Goal: Check status: Check status

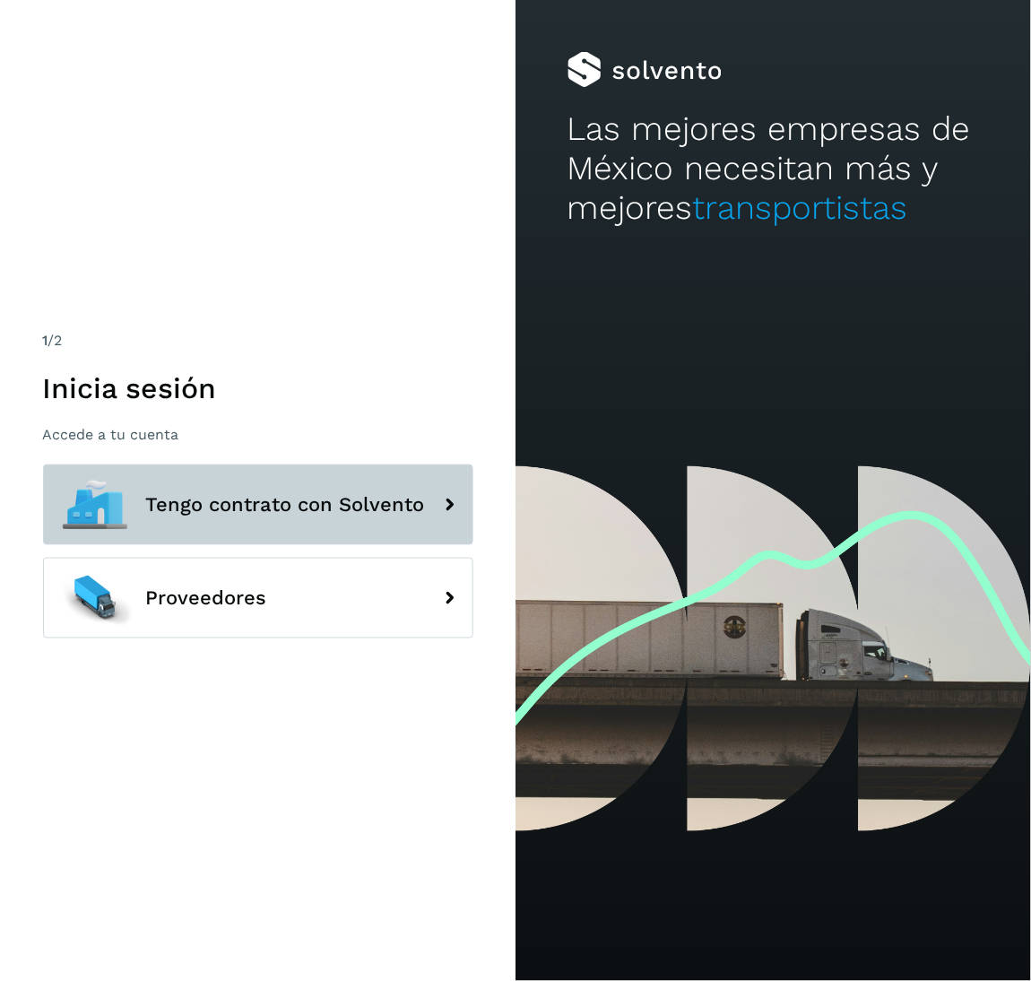
click at [335, 523] on button "Tengo contrato con Solvento" at bounding box center [258, 505] width 430 height 81
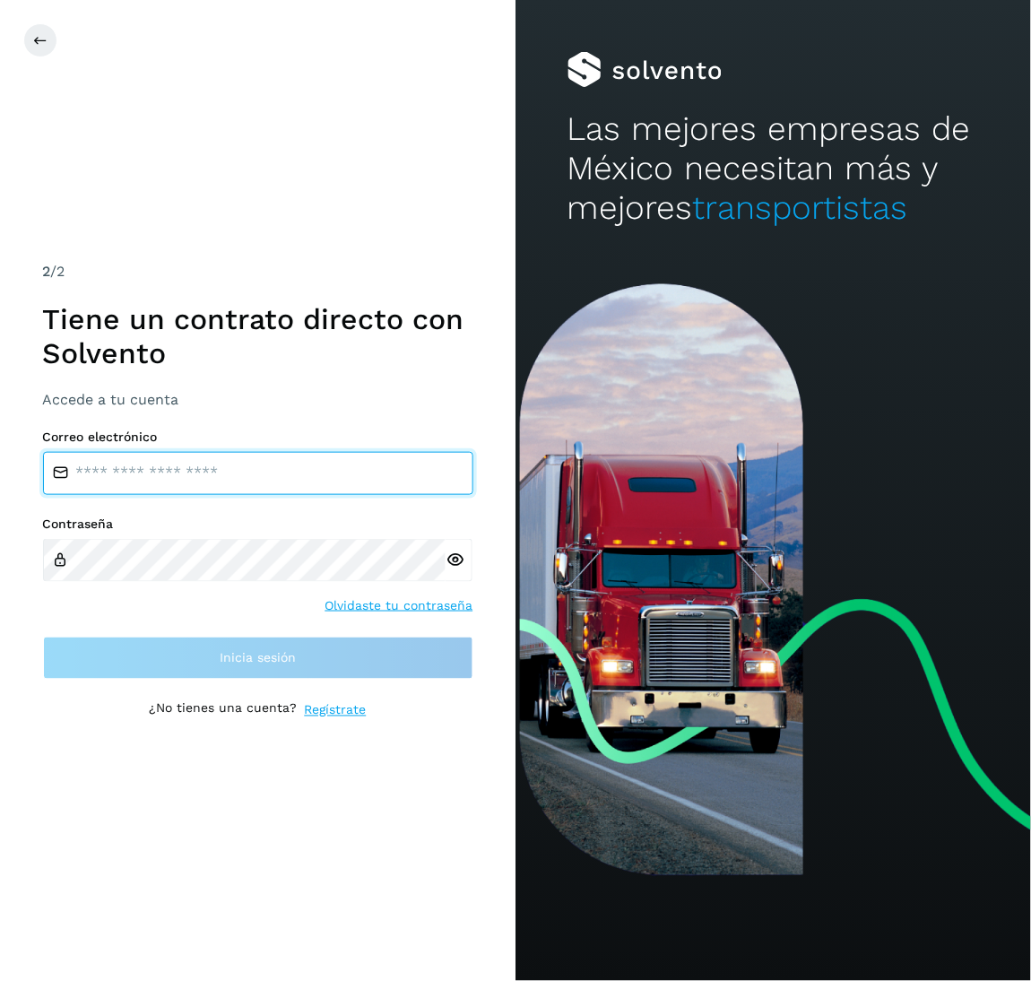
type input "**********"
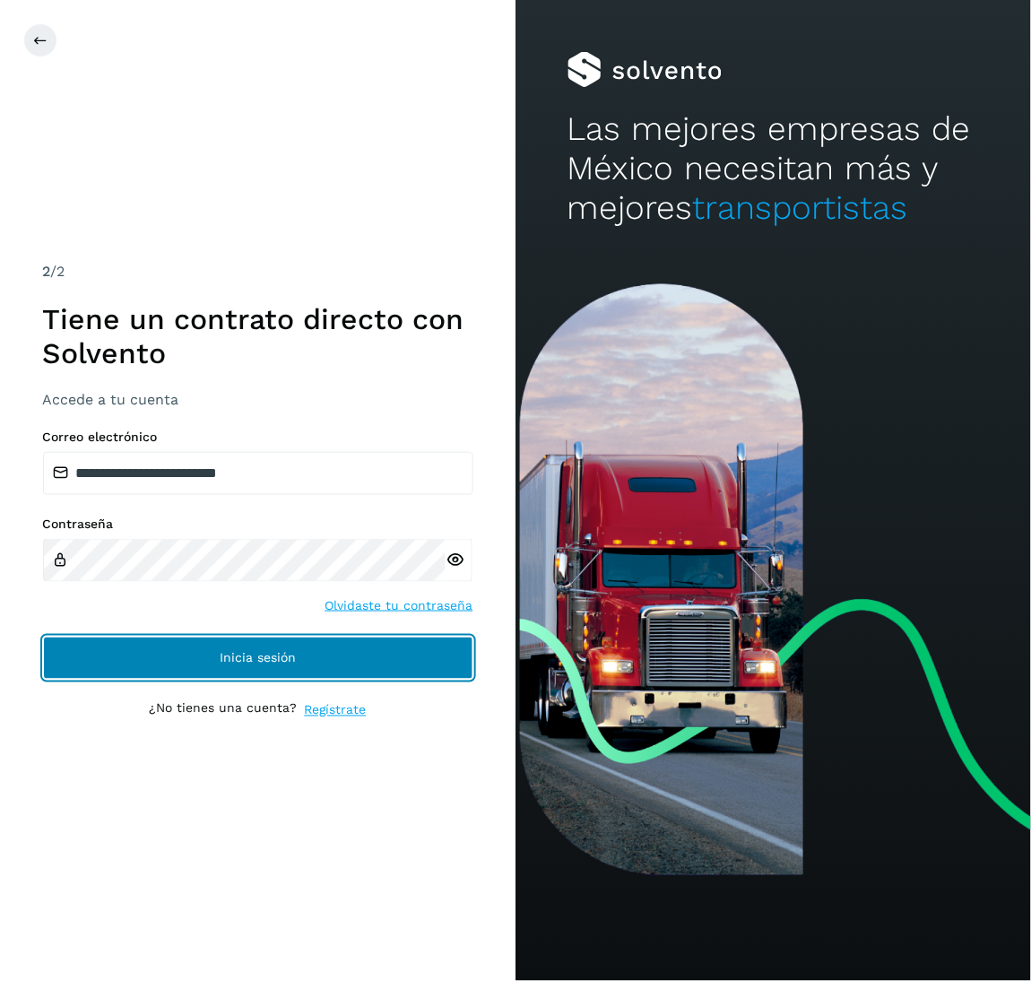
click at [311, 661] on button "Inicia sesión" at bounding box center [258, 658] width 430 height 43
click at [274, 648] on button "Inicia sesión" at bounding box center [258, 658] width 430 height 43
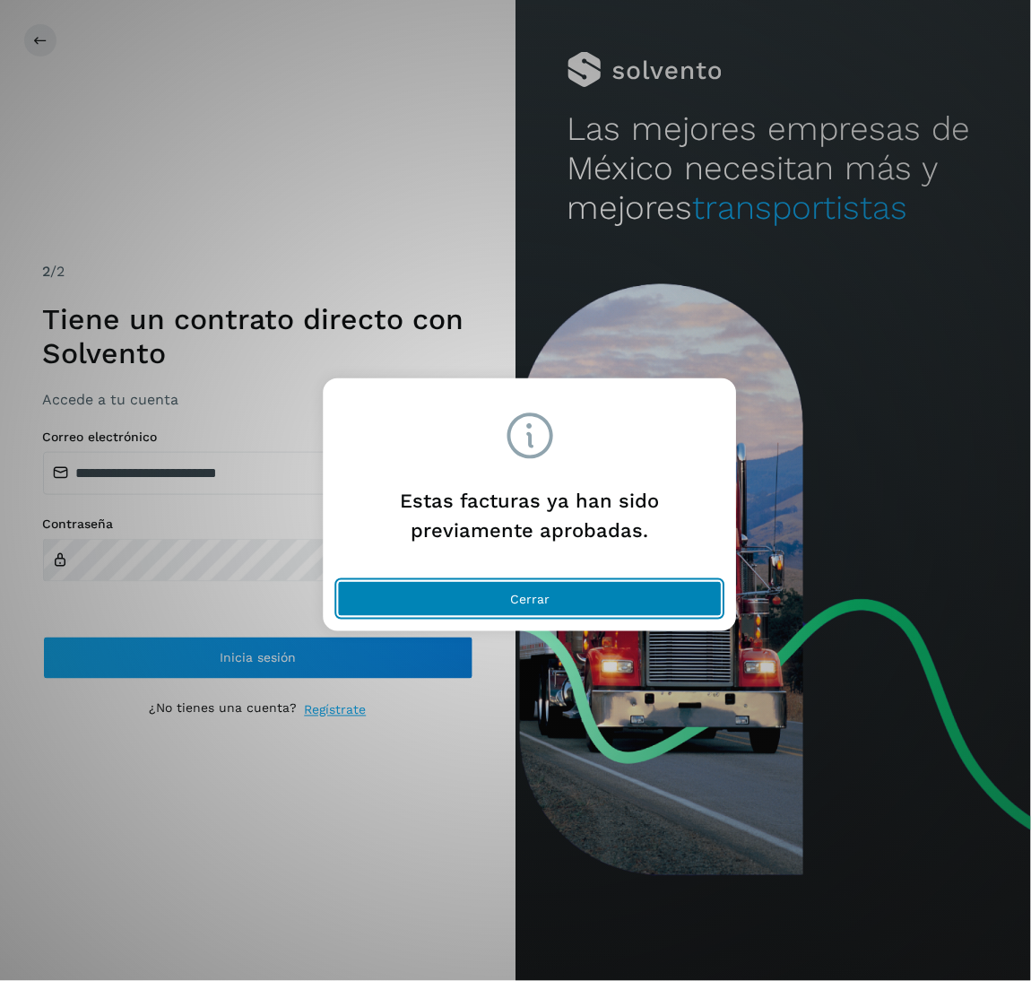
drag, startPoint x: 475, startPoint y: 616, endPoint x: 349, endPoint y: 354, distance: 290.8
click at [475, 618] on div "Cerrar" at bounding box center [530, 602] width 413 height 57
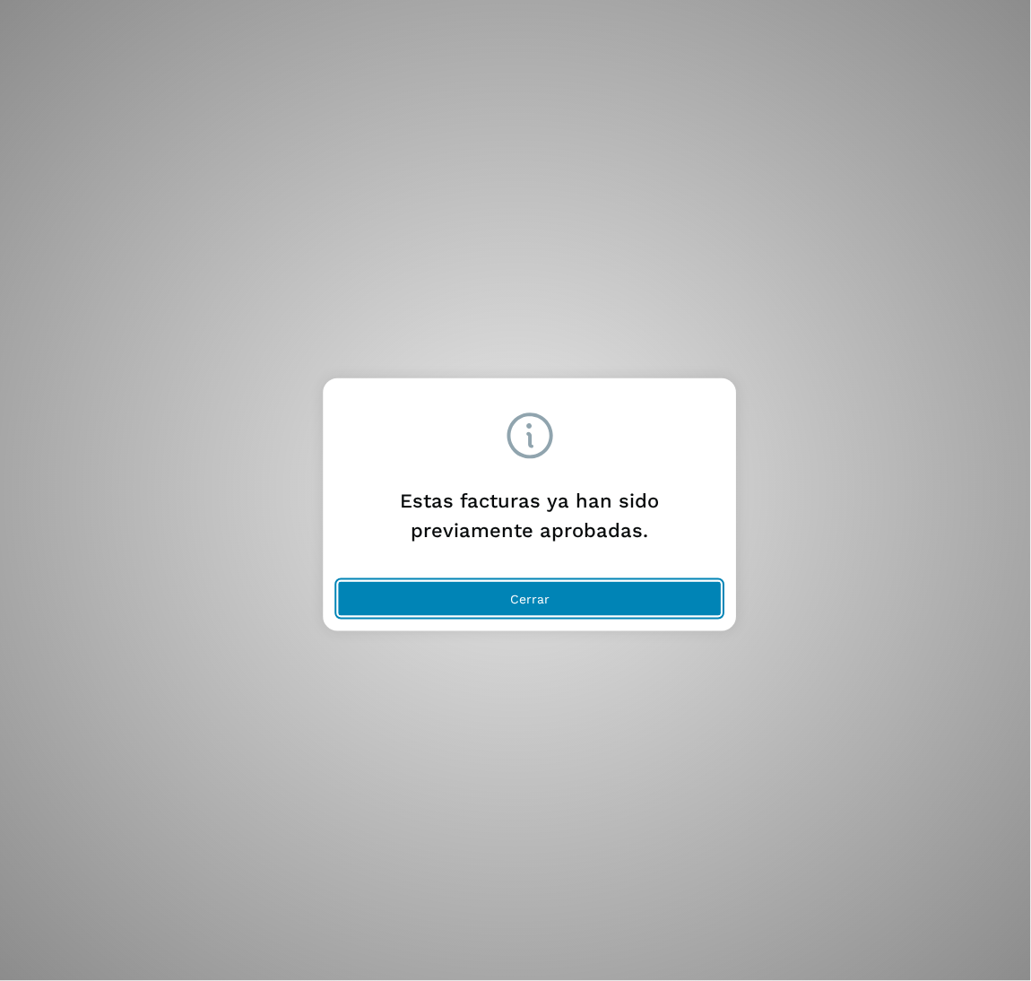
click at [598, 598] on button "Cerrar" at bounding box center [530, 599] width 385 height 36
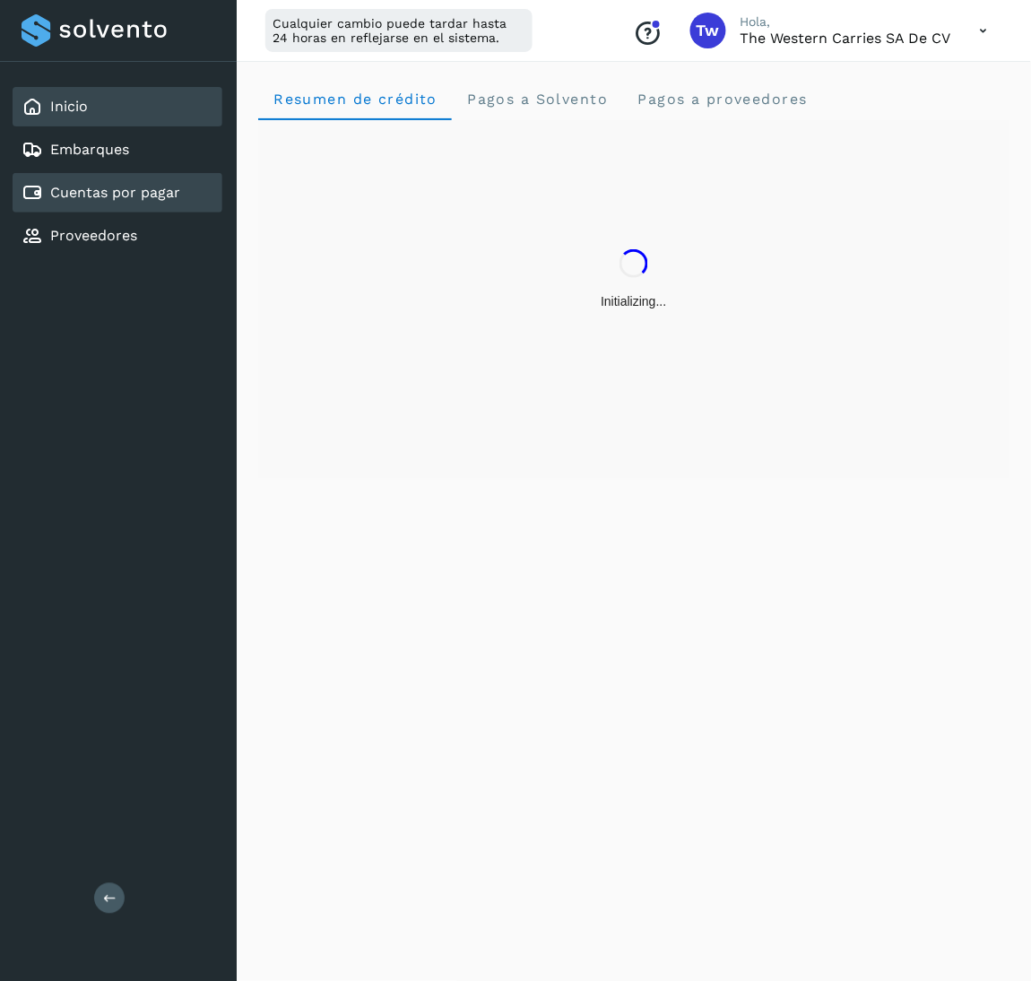
click at [204, 199] on div "Cuentas por pagar" at bounding box center [118, 192] width 210 height 39
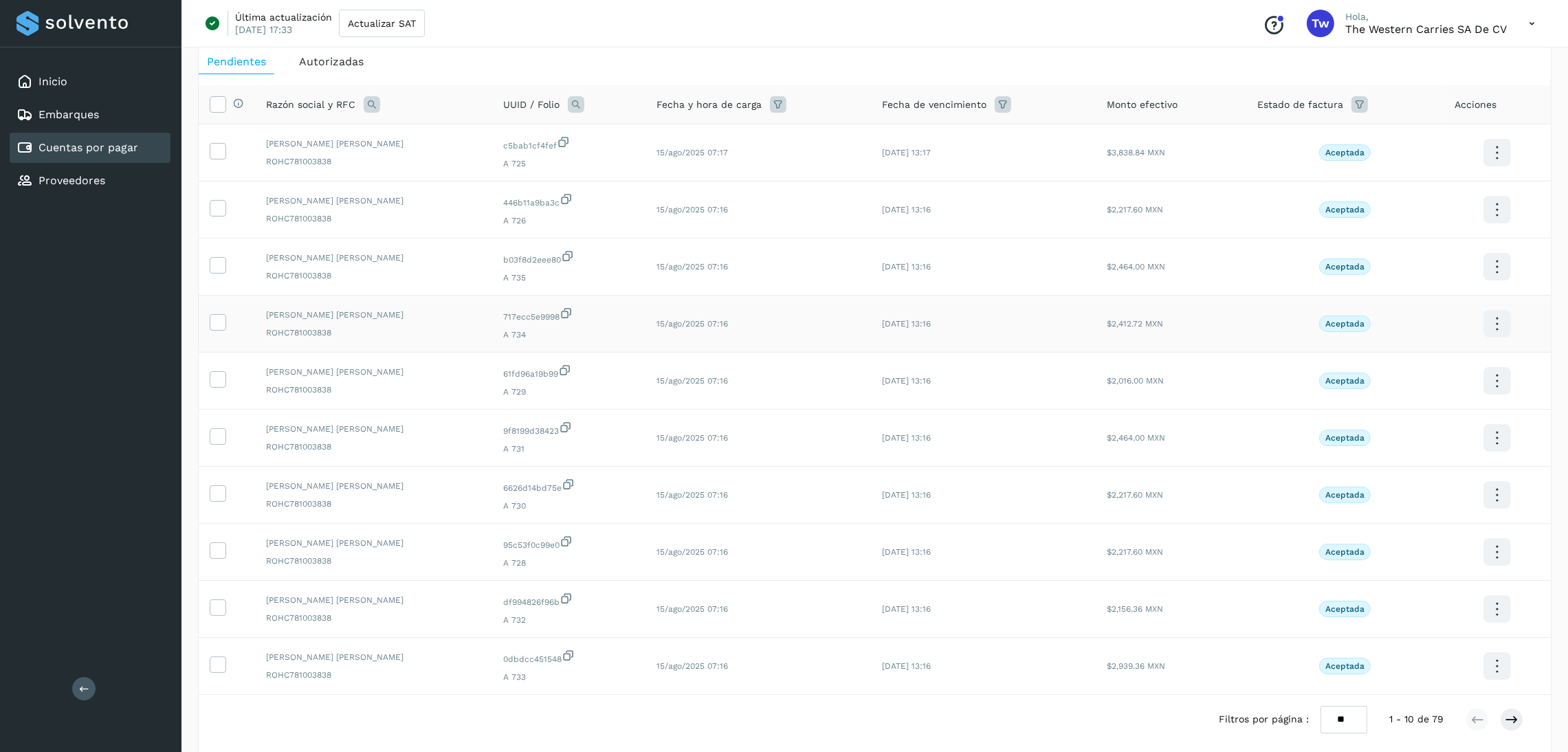
scroll to position [129, 0]
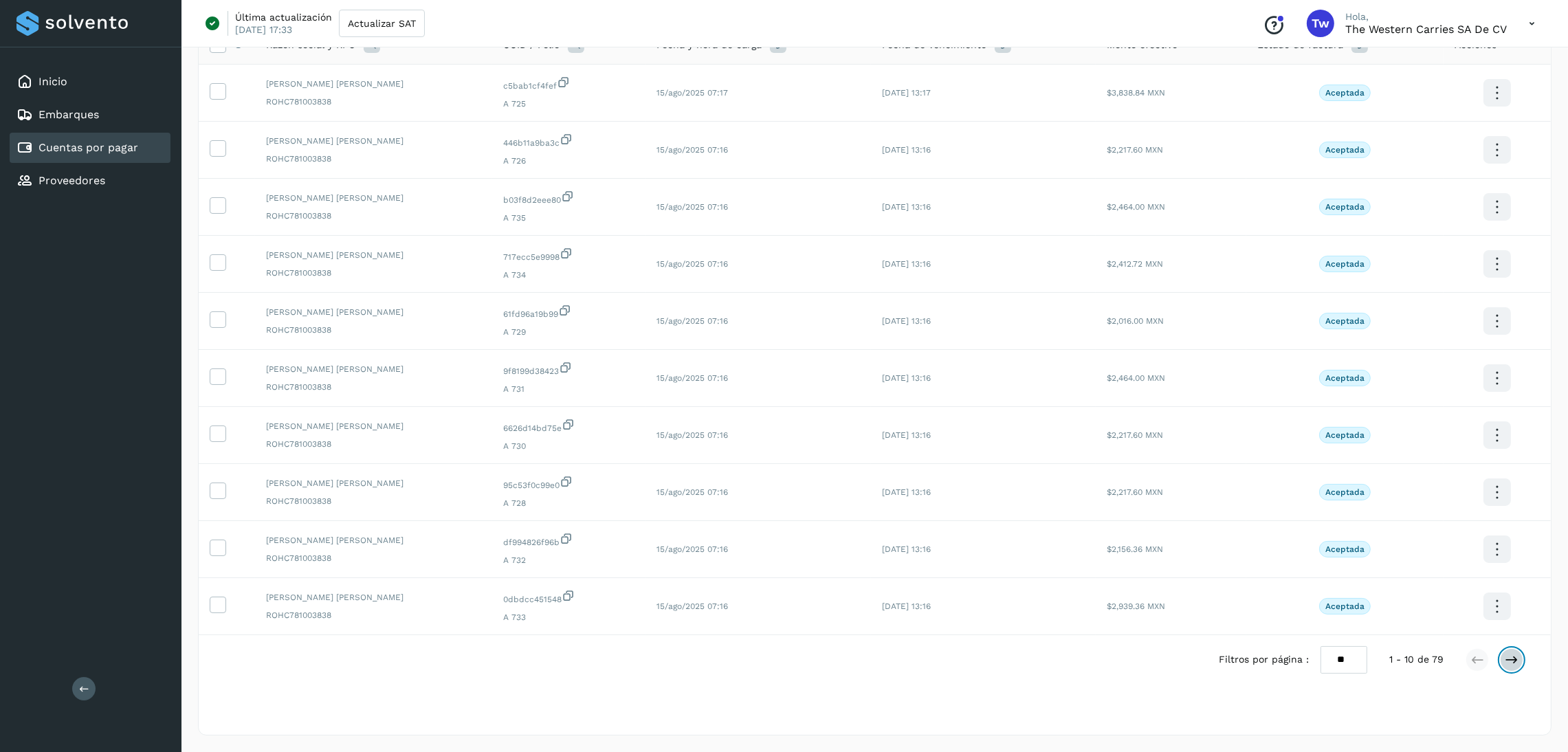
click at [789, 661] on icon at bounding box center [1511, 660] width 14 height 14
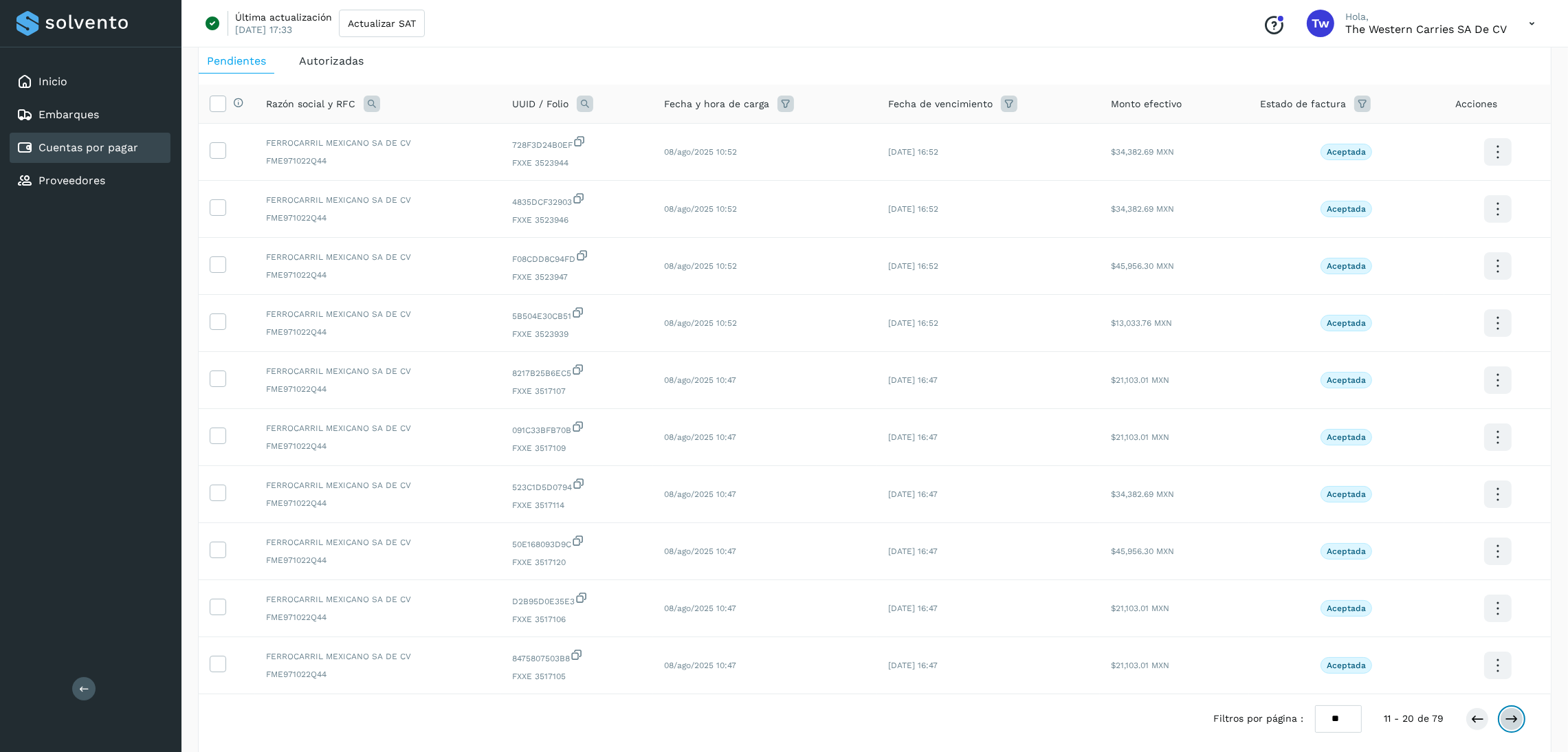
scroll to position [103, 0]
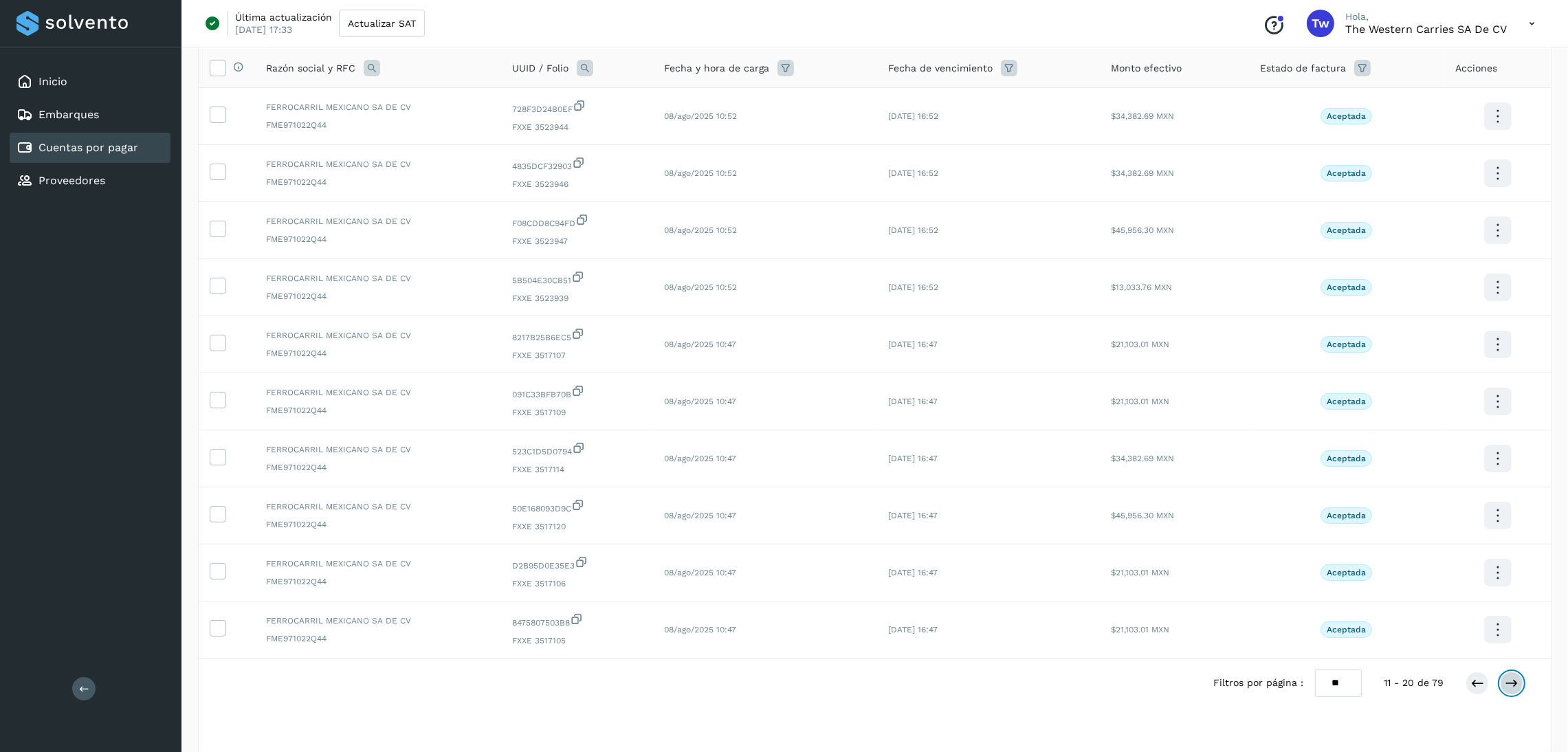
click at [789, 685] on icon at bounding box center [1511, 684] width 14 height 14
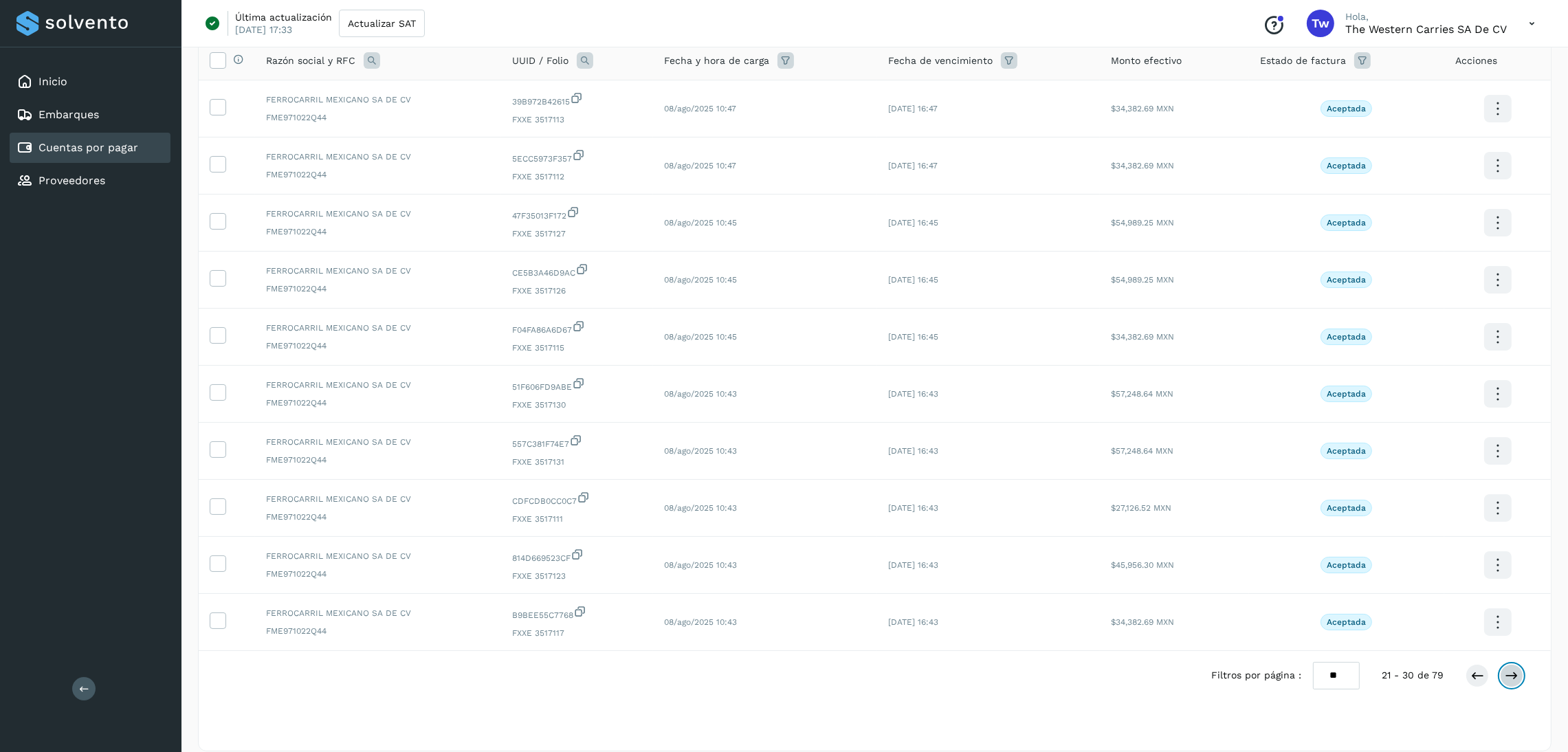
scroll to position [129, 0]
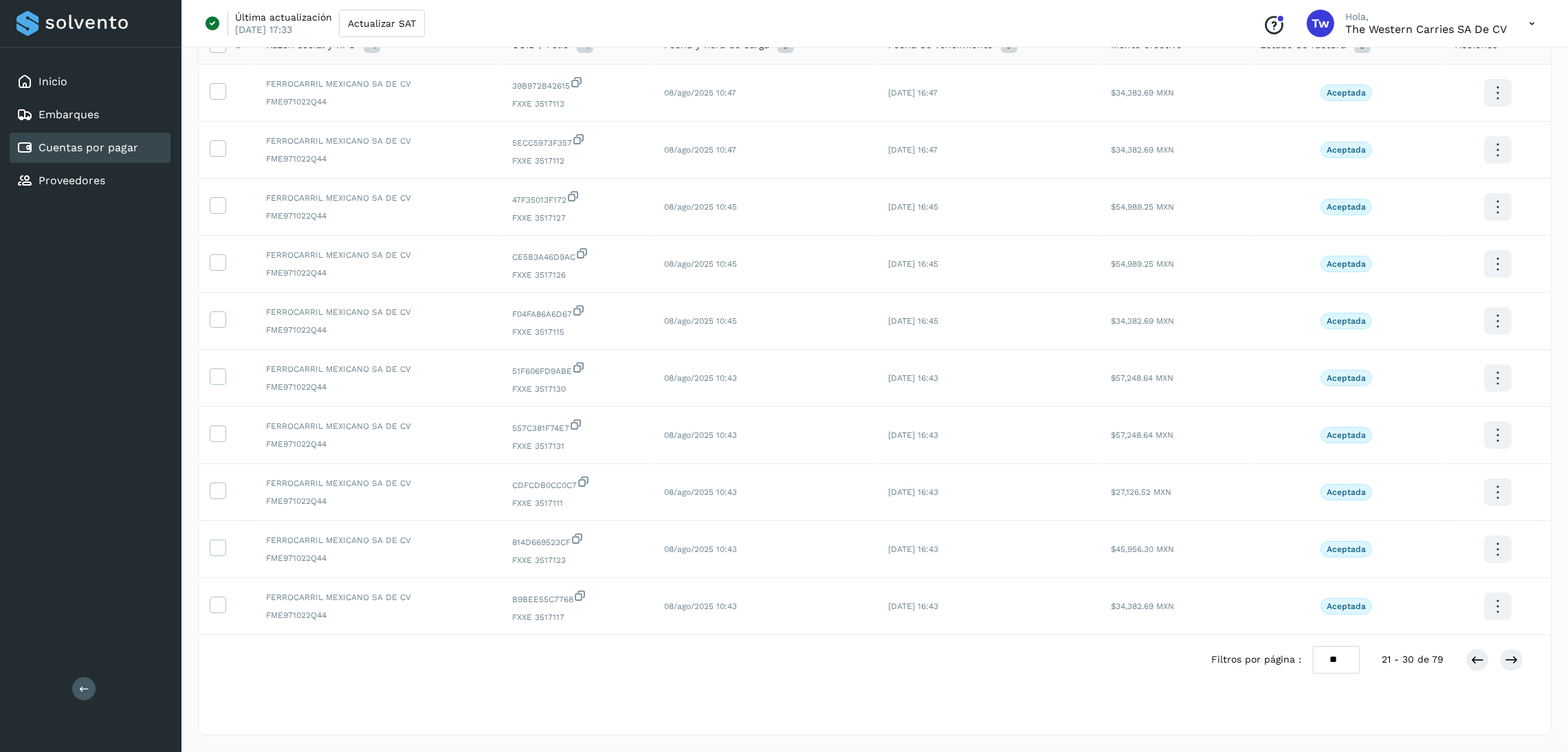
click at [789, 673] on div "Filtros por página : ** ** ** 21 - 30 de 79" at bounding box center [874, 660] width 1352 height 49
click at [789, 668] on div at bounding box center [1494, 660] width 57 height 23
click at [789, 665] on icon at bounding box center [1511, 660] width 14 height 14
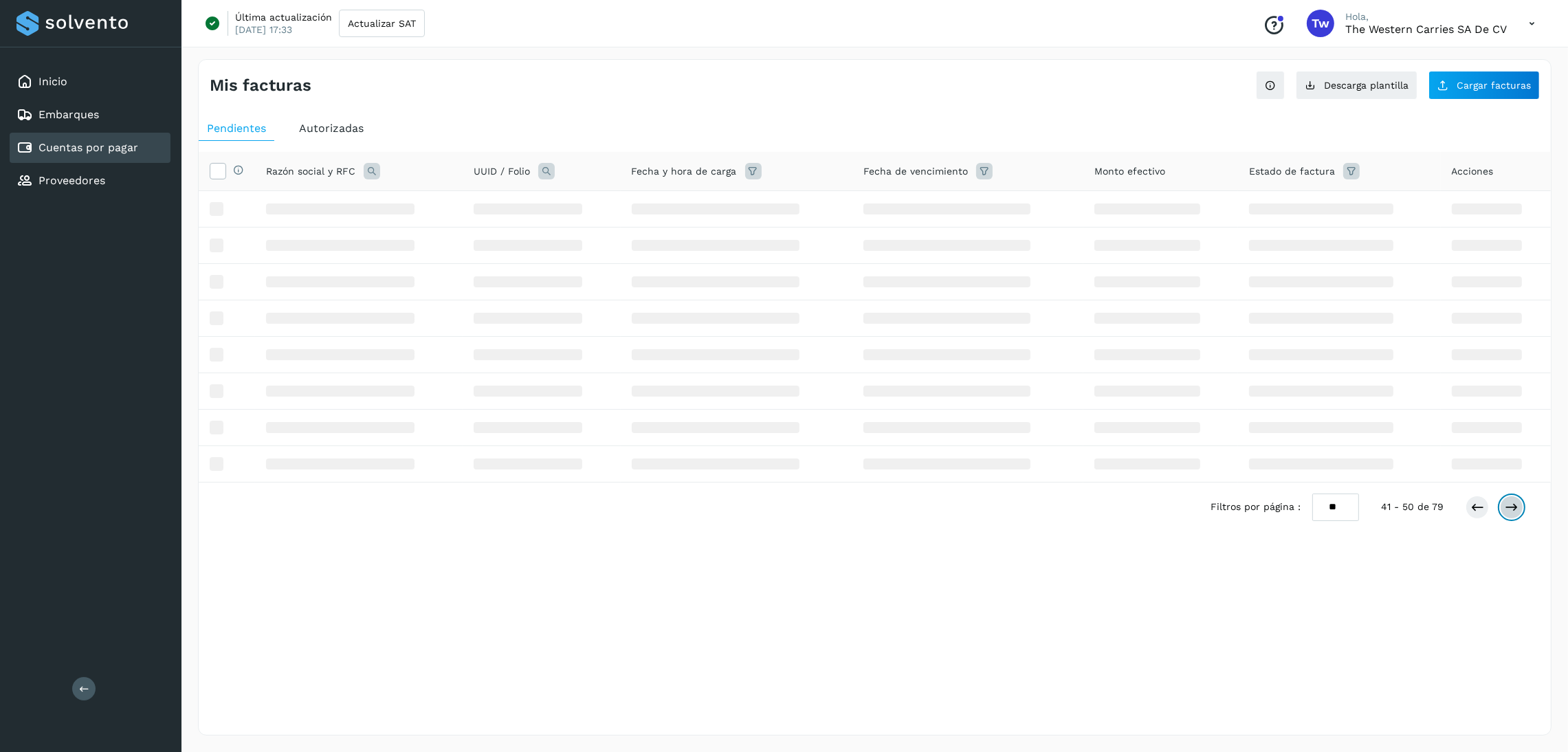
scroll to position [0, 0]
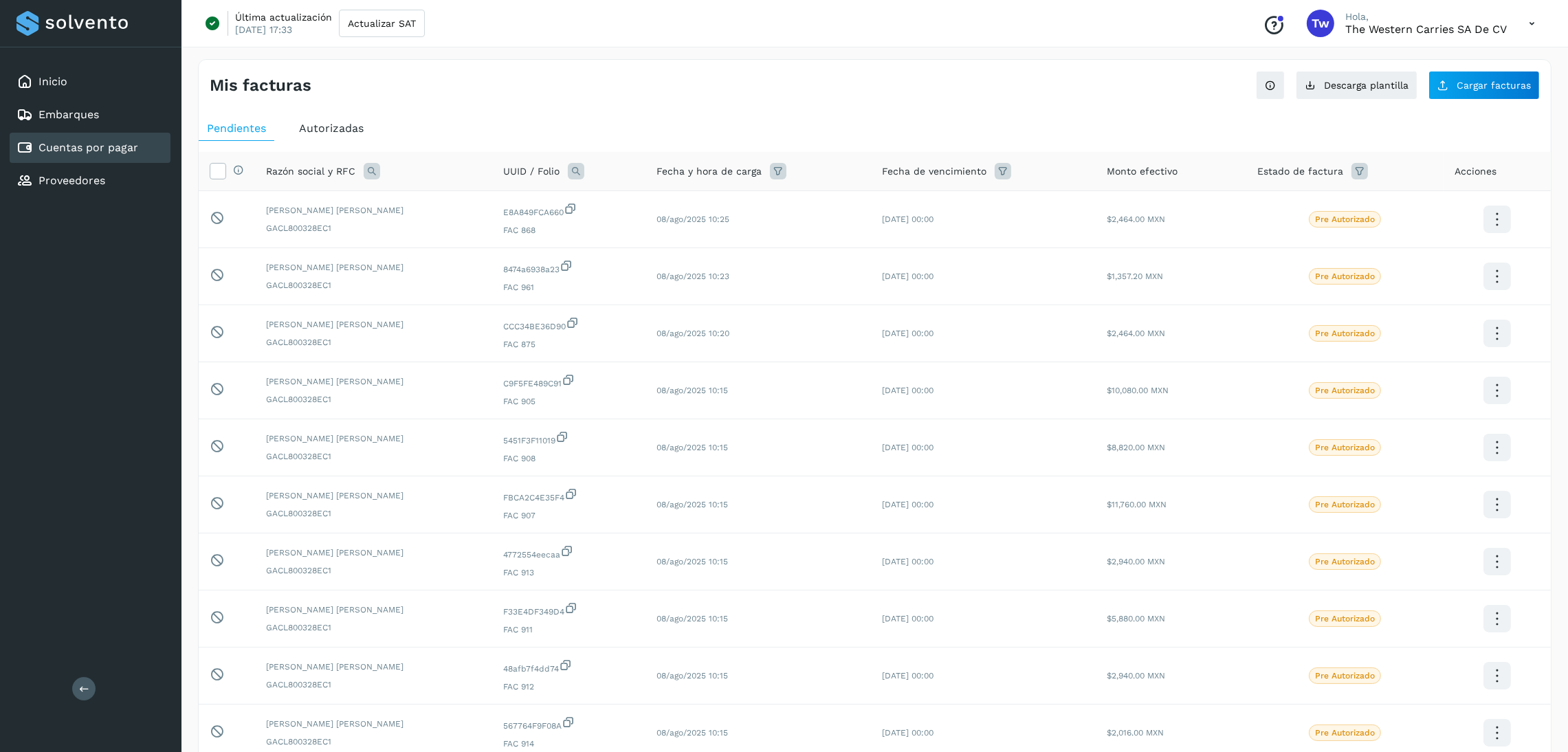
click at [789, 171] on icon at bounding box center [1360, 172] width 17 height 17
click at [789, 214] on input "text" at bounding box center [1432, 206] width 149 height 22
click at [789, 343] on p "Pre Autorizado" at bounding box center [1427, 341] width 60 height 10
click at [789, 348] on span at bounding box center [1380, 343] width 18 height 11
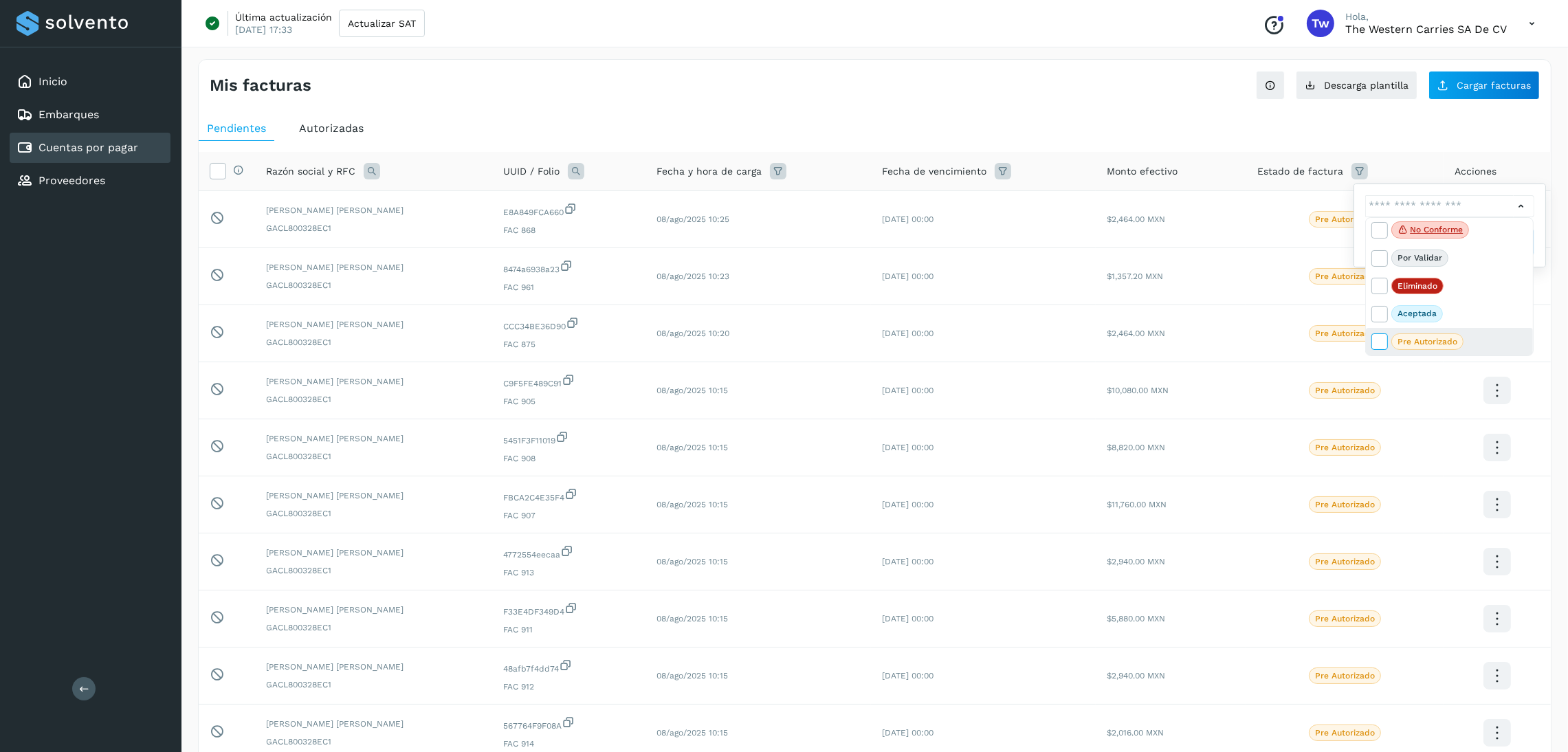
type input "**********"
click at [789, 143] on div at bounding box center [784, 376] width 1568 height 752
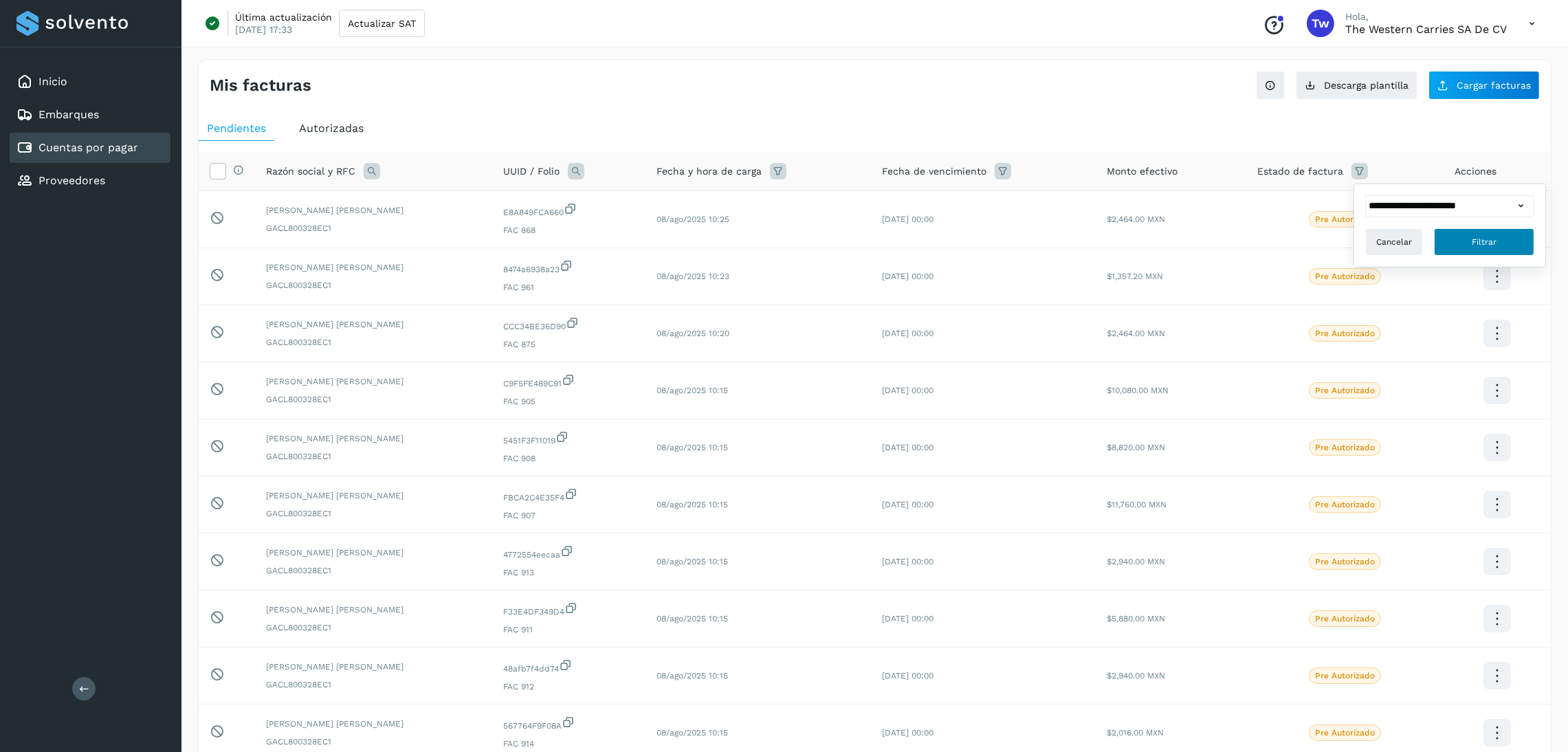
click at [789, 252] on button "Filtrar" at bounding box center [1484, 242] width 100 height 28
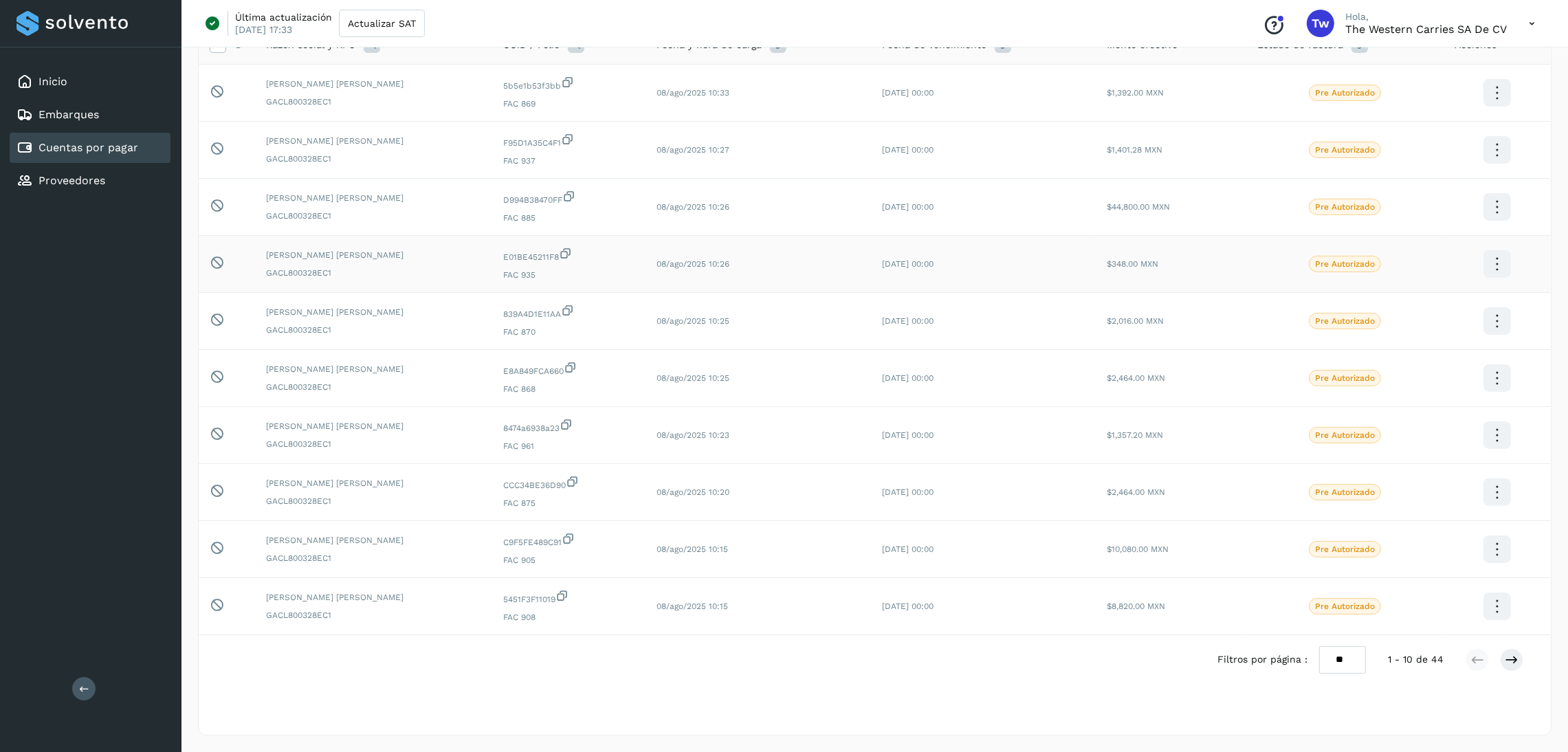
scroll to position [182, 0]
click at [789, 664] on icon at bounding box center [1511, 660] width 14 height 14
click at [789, 665] on icon at bounding box center [1511, 660] width 14 height 14
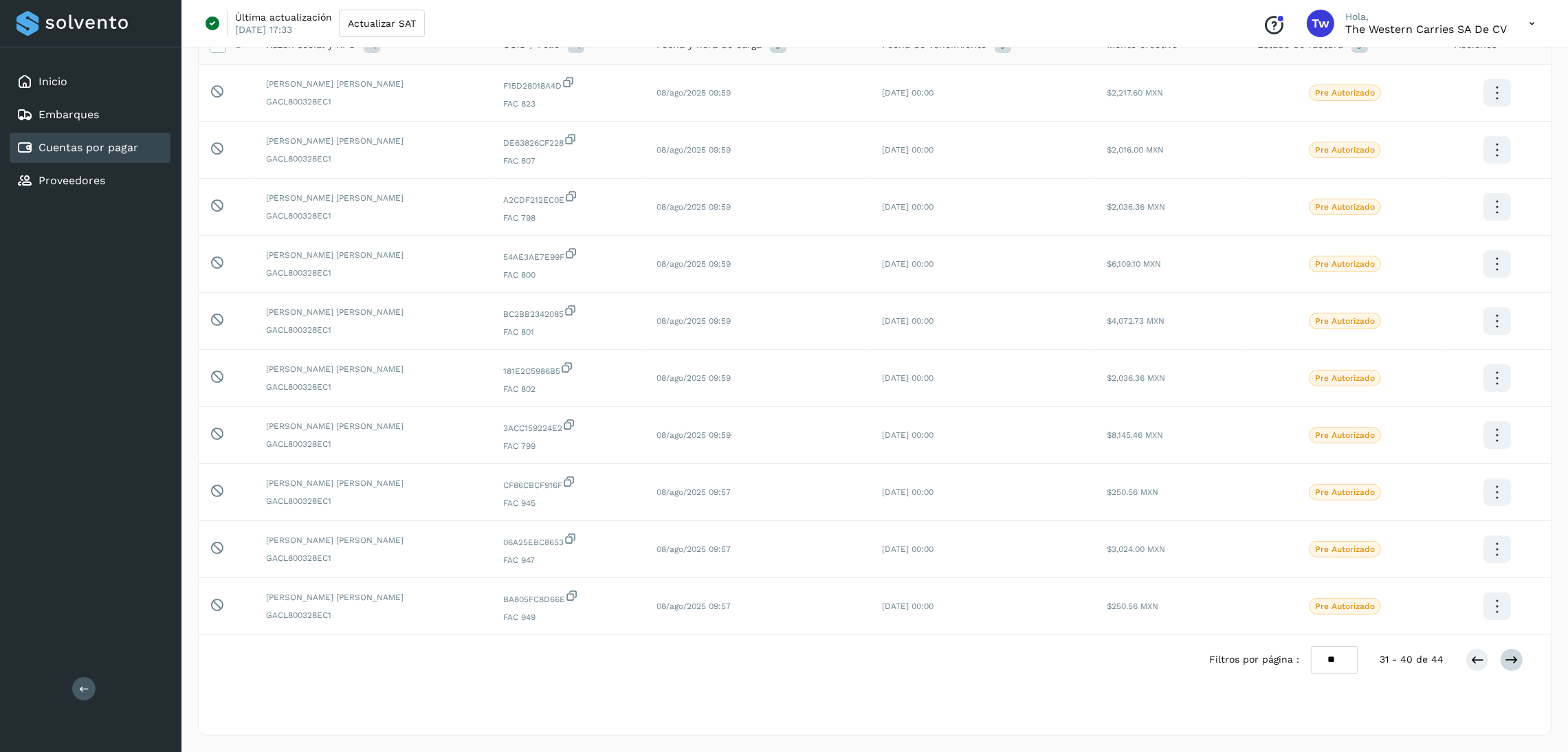
scroll to position [0, 0]
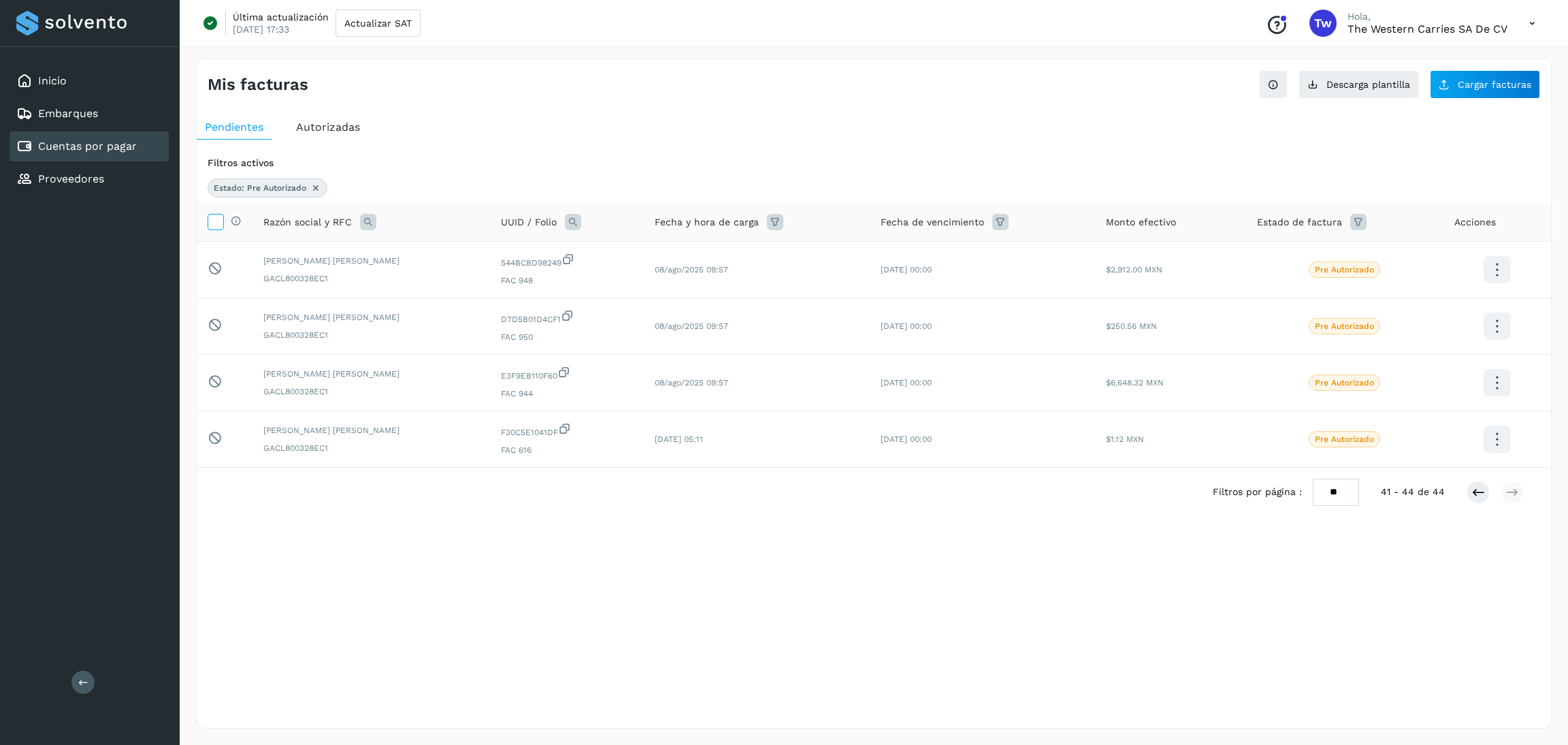
click at [214, 226] on icon at bounding box center [215, 221] width 14 height 14
click at [221, 227] on icon at bounding box center [215, 221] width 14 height 14
click at [782, 492] on icon at bounding box center [1478, 492] width 14 height 14
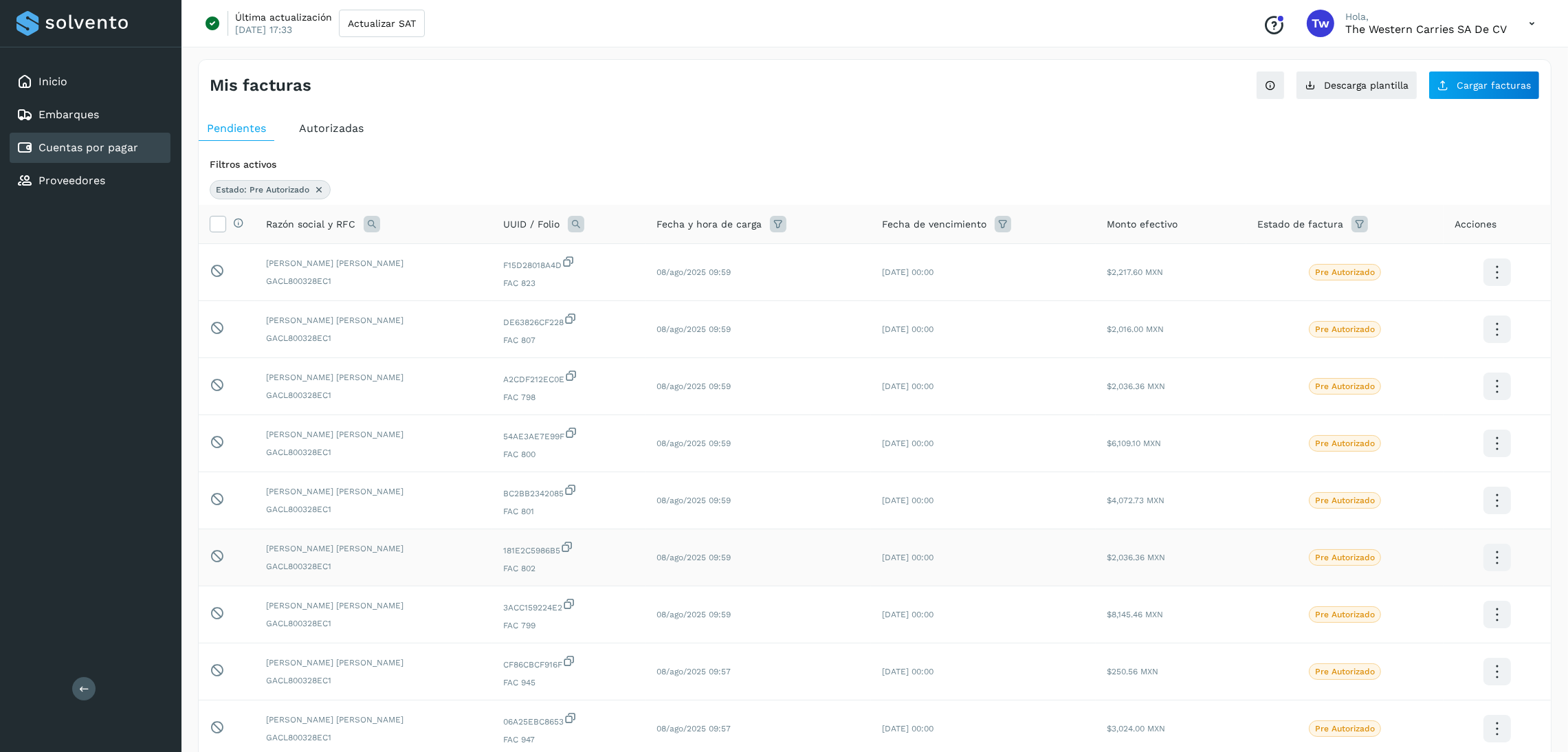
scroll to position [103, 0]
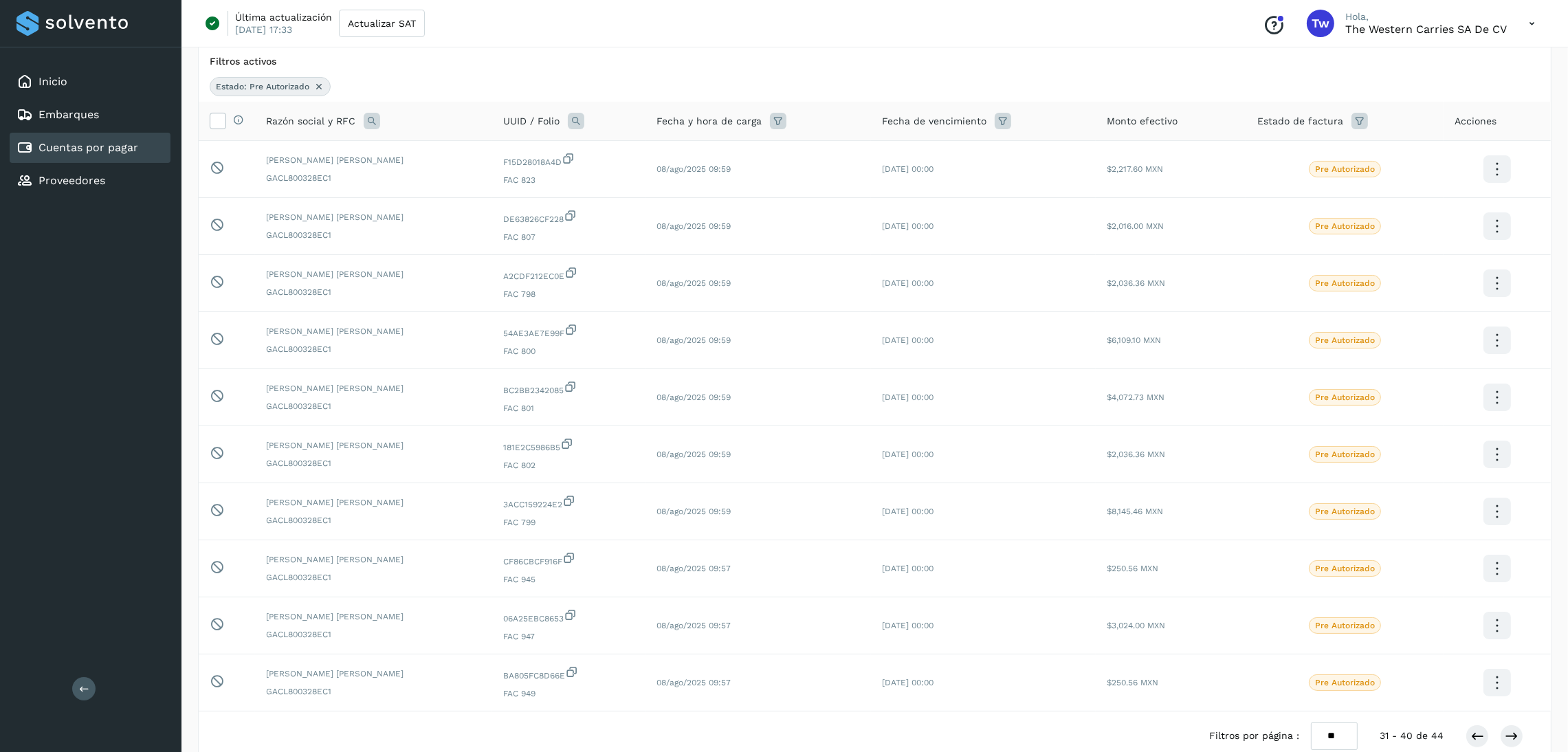
click at [789, 84] on div "Estado: Pre Autorizado" at bounding box center [874, 86] width 1330 height 19
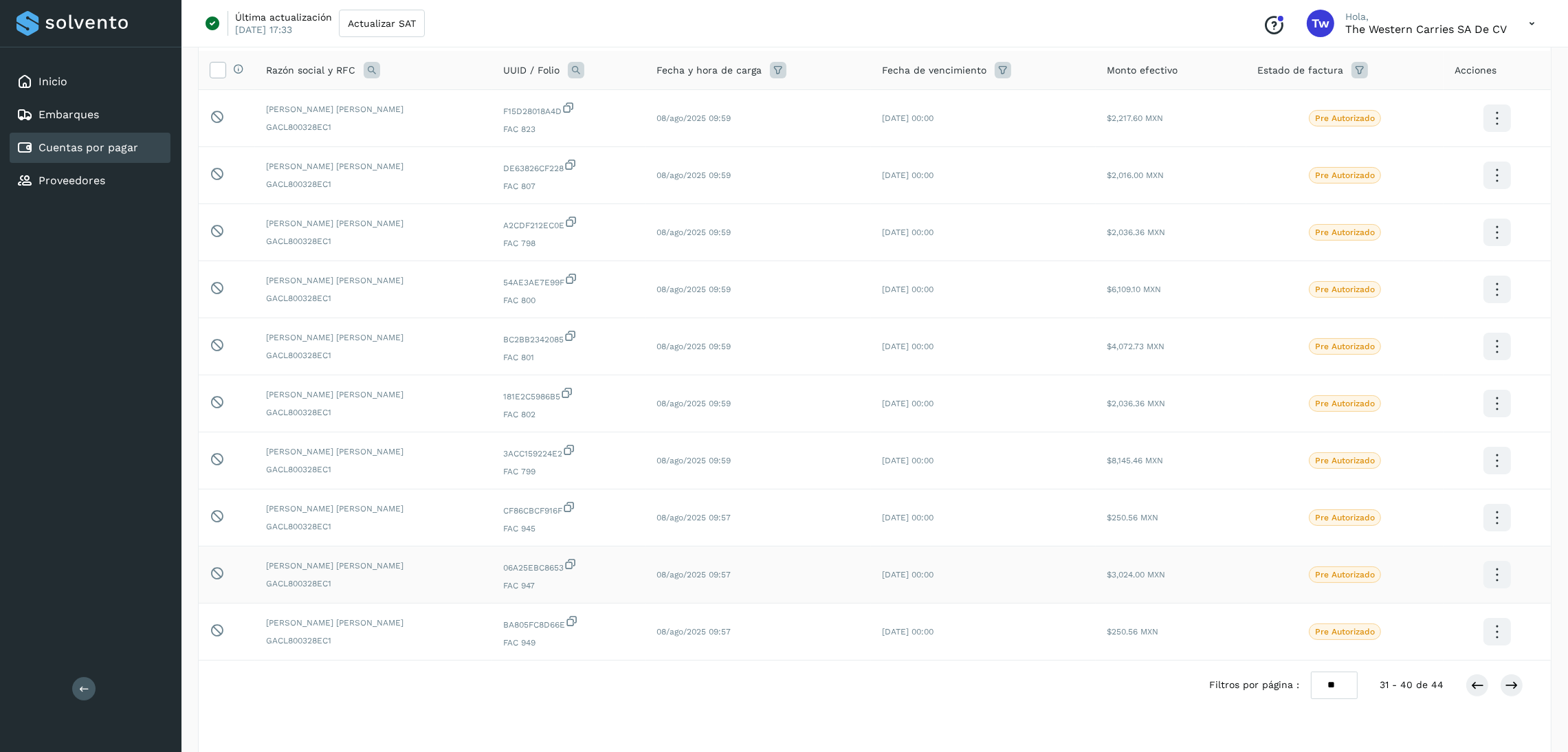
scroll to position [182, 0]
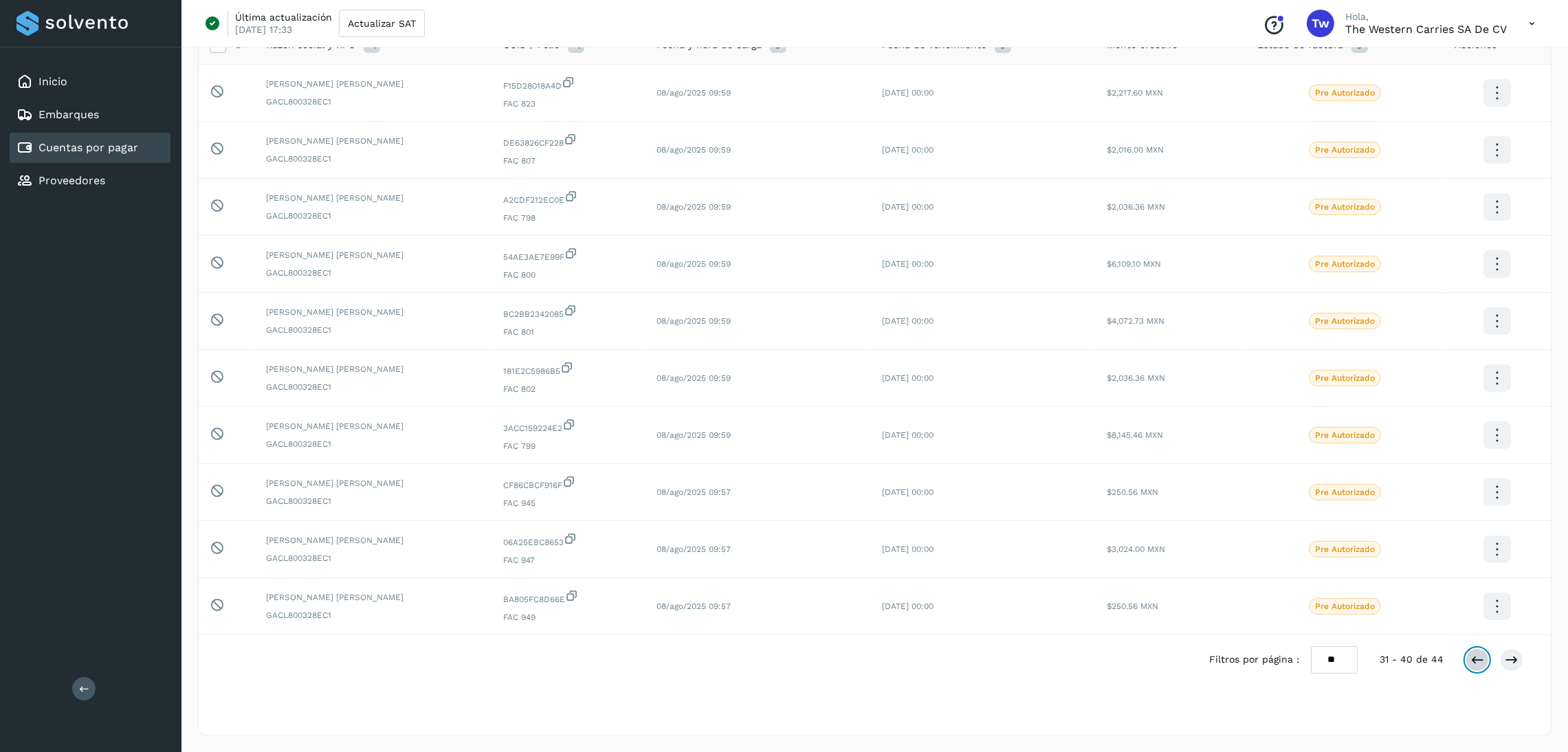
click at [789, 660] on icon at bounding box center [1477, 660] width 14 height 14
click at [789, 37] on div "Última actualización 24/feb/2025 17:33 Actualizar SAT Conoce nuestros beneficio…" at bounding box center [874, 24] width 1386 height 48
click at [789, 666] on button at bounding box center [1477, 660] width 23 height 23
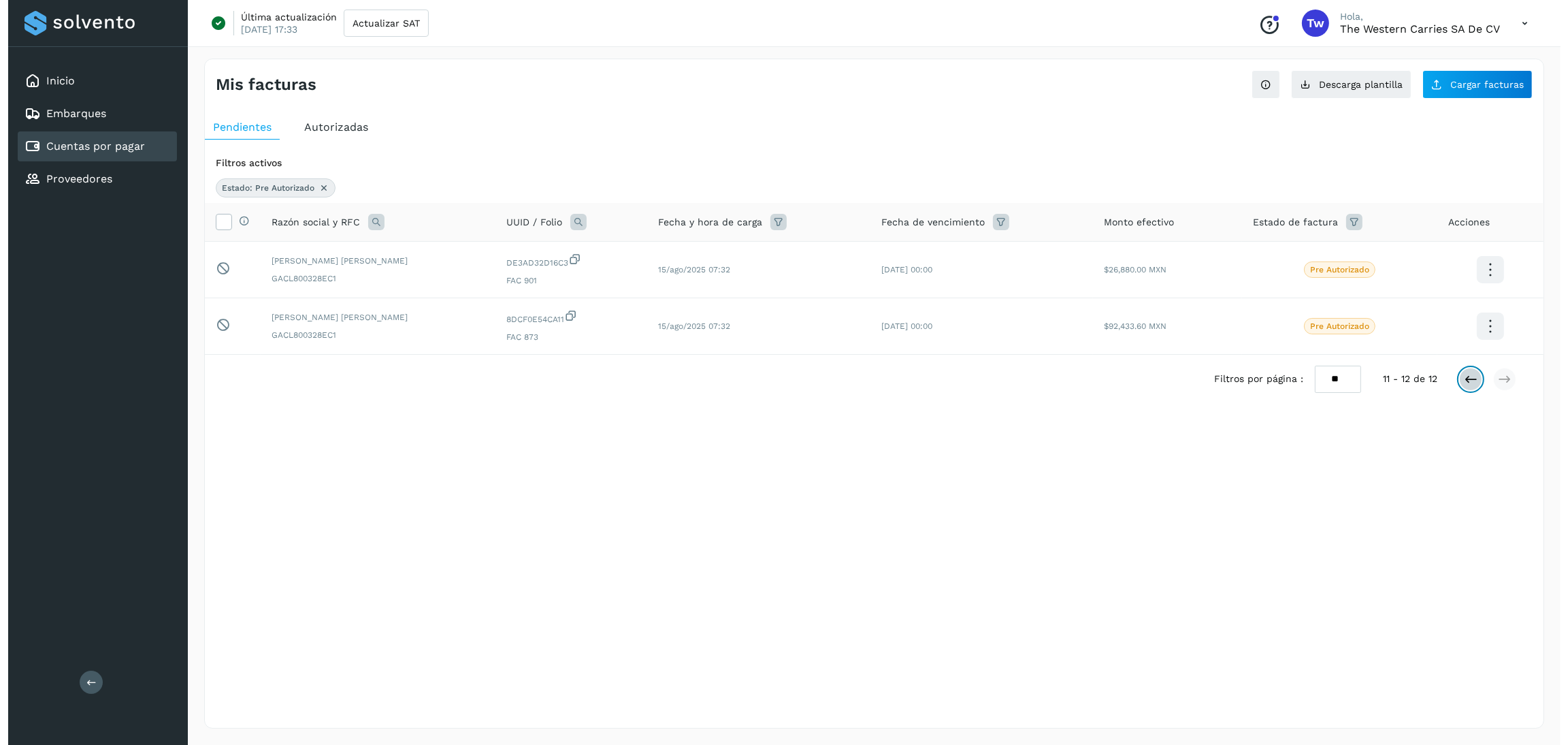
scroll to position [0, 0]
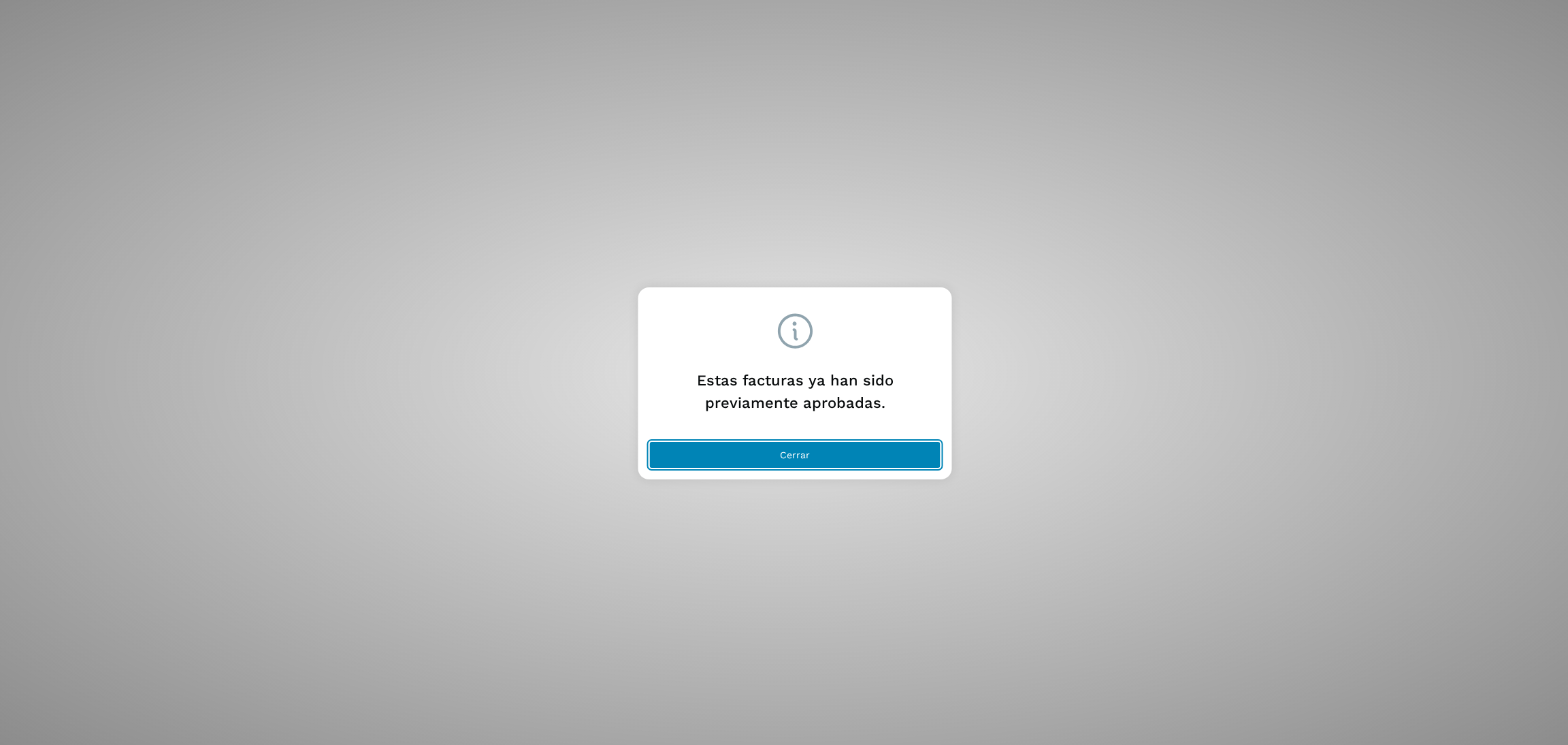
click at [801, 446] on button "Cerrar" at bounding box center [795, 455] width 292 height 27
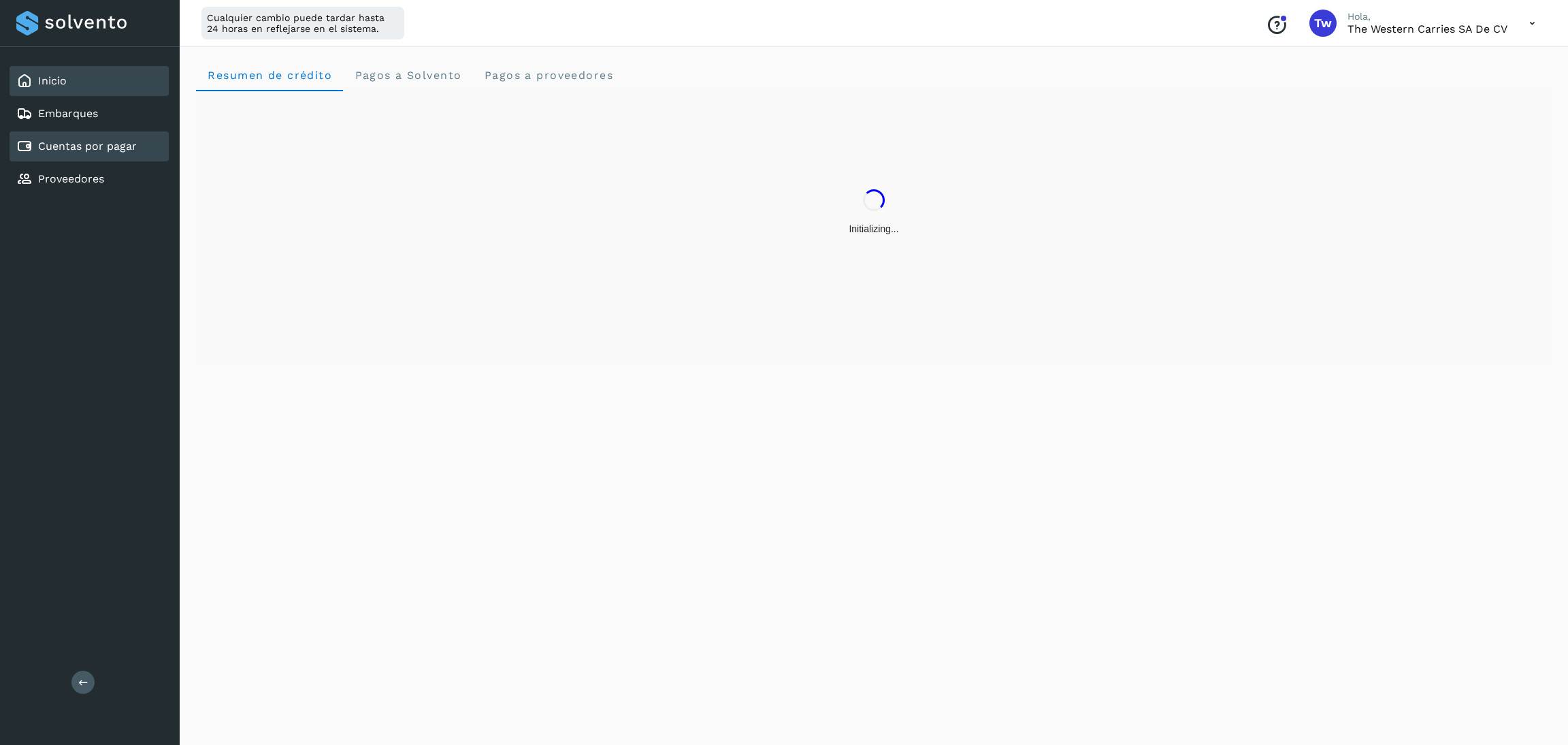
click at [97, 131] on div "Cuentas por pagar" at bounding box center [90, 146] width 159 height 30
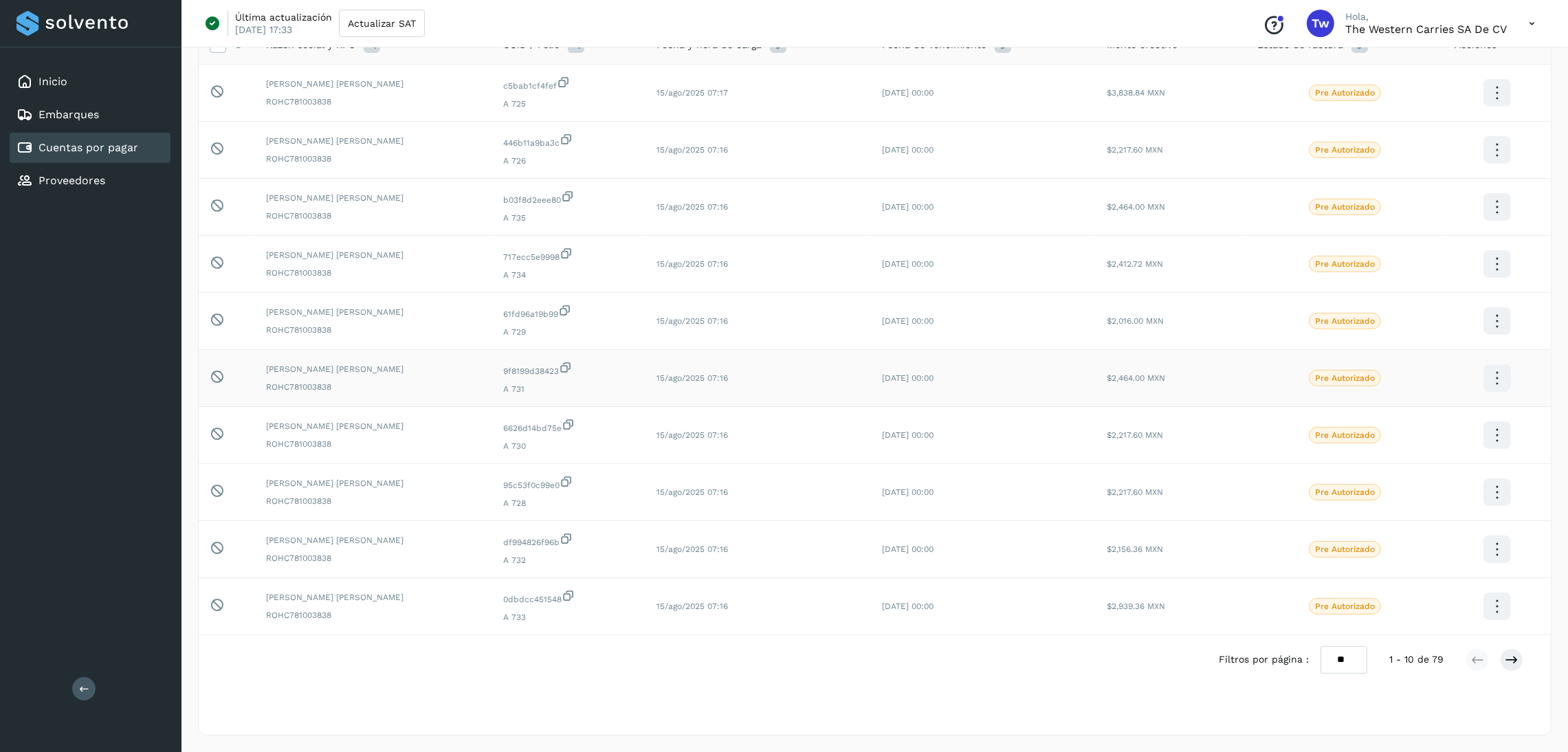
scroll to position [129, 0]
click at [1510, 660] on icon at bounding box center [1511, 660] width 14 height 14
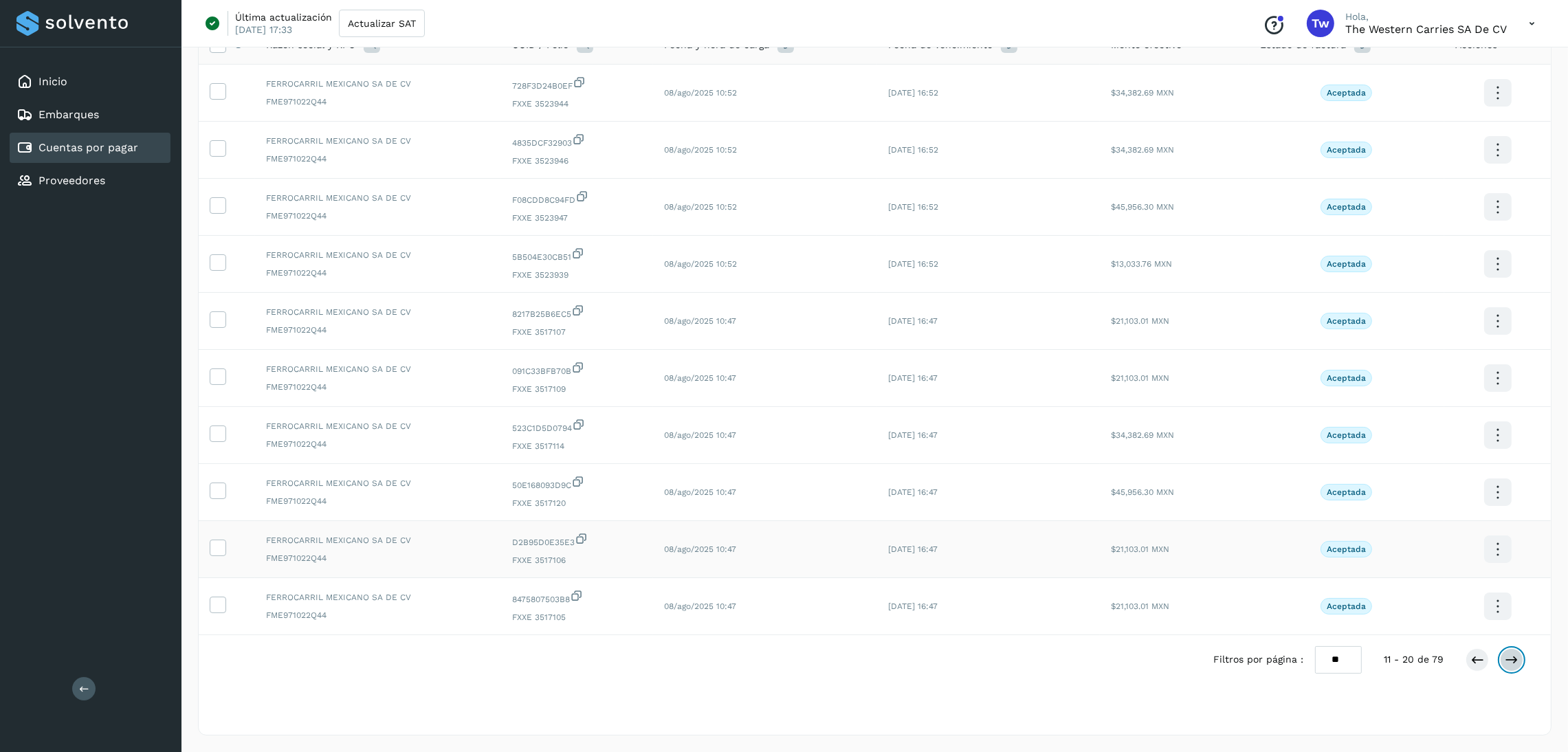
click at [1509, 661] on icon at bounding box center [1511, 660] width 14 height 14
click at [1508, 666] on icon at bounding box center [1511, 660] width 14 height 14
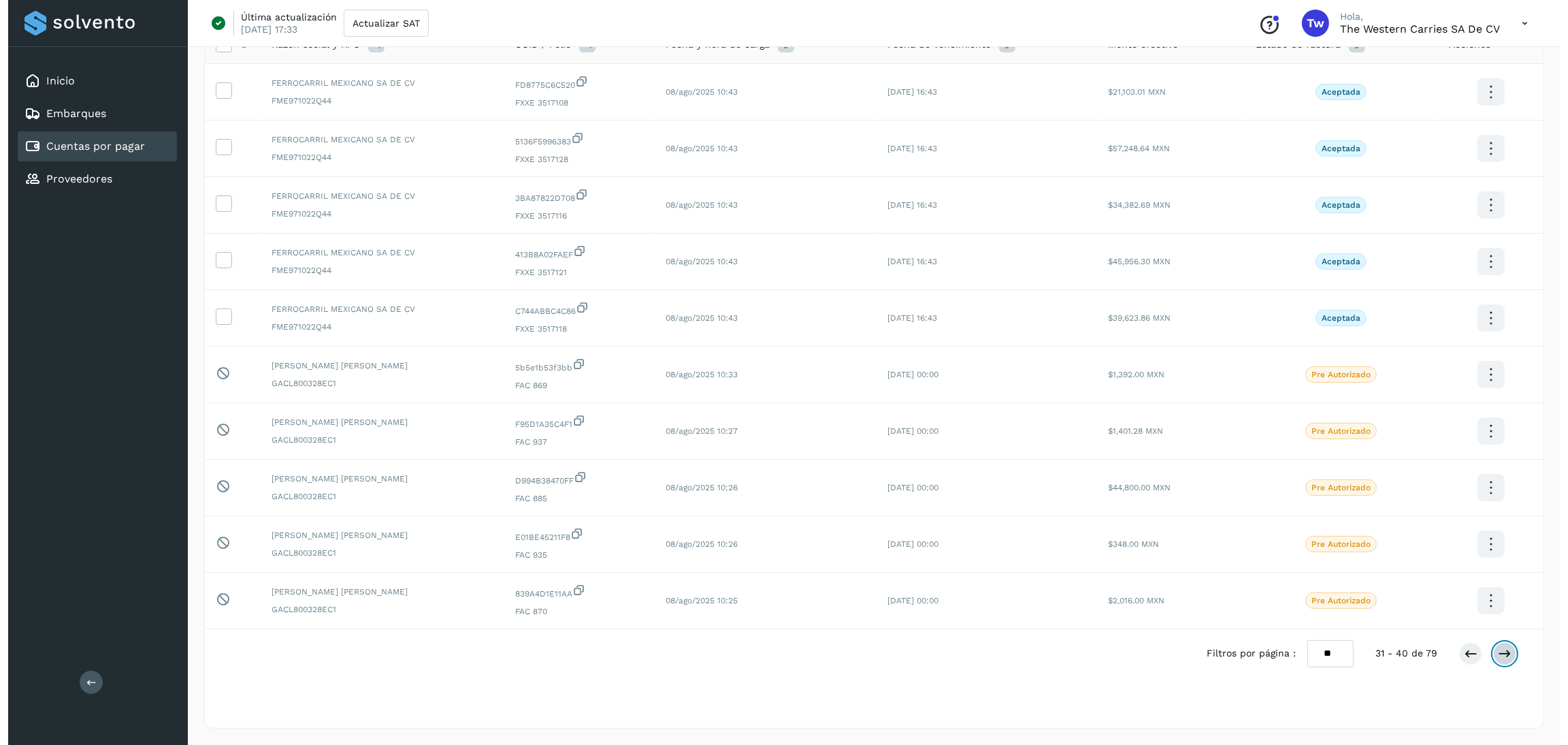
scroll to position [0, 0]
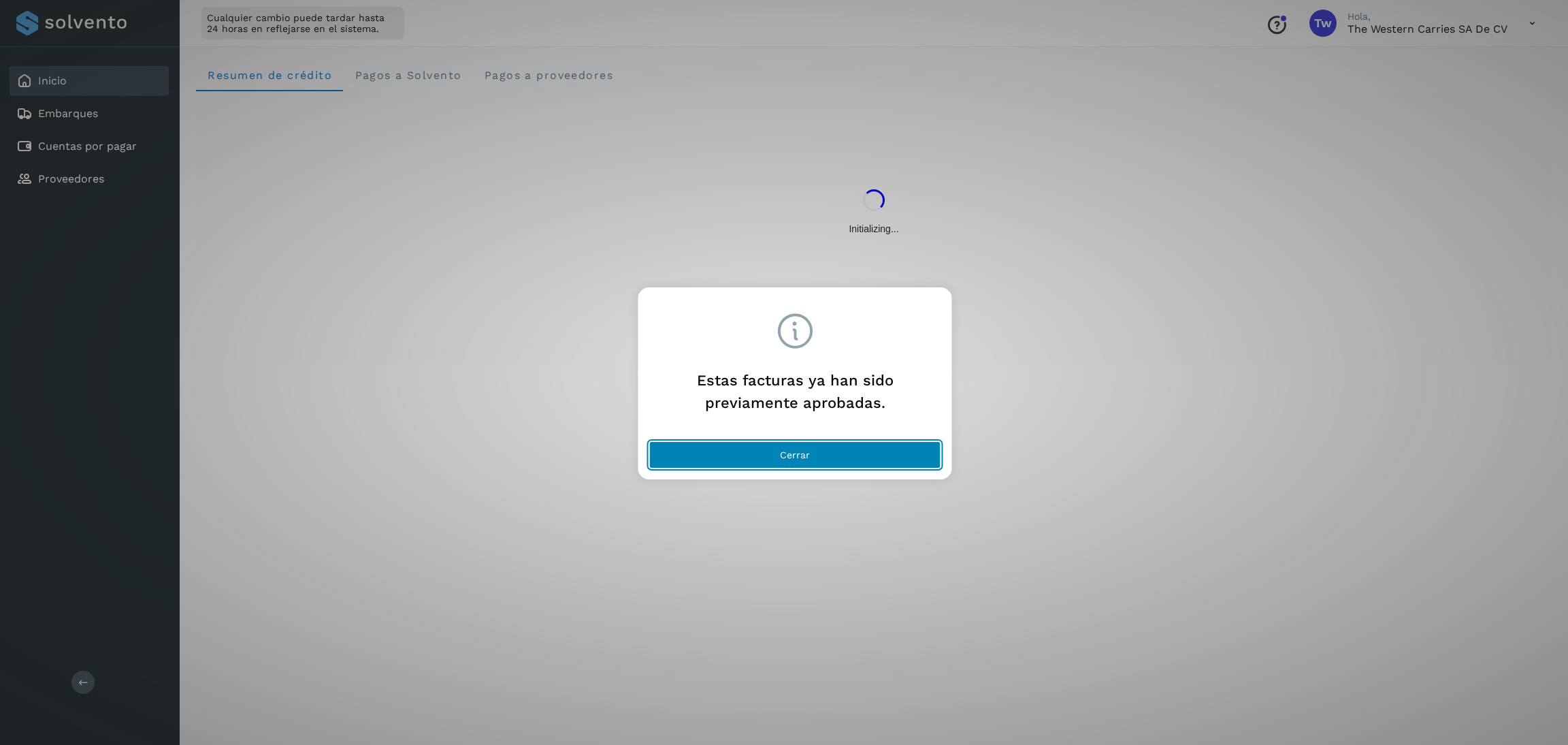
click at [899, 451] on button "Cerrar" at bounding box center [795, 455] width 292 height 27
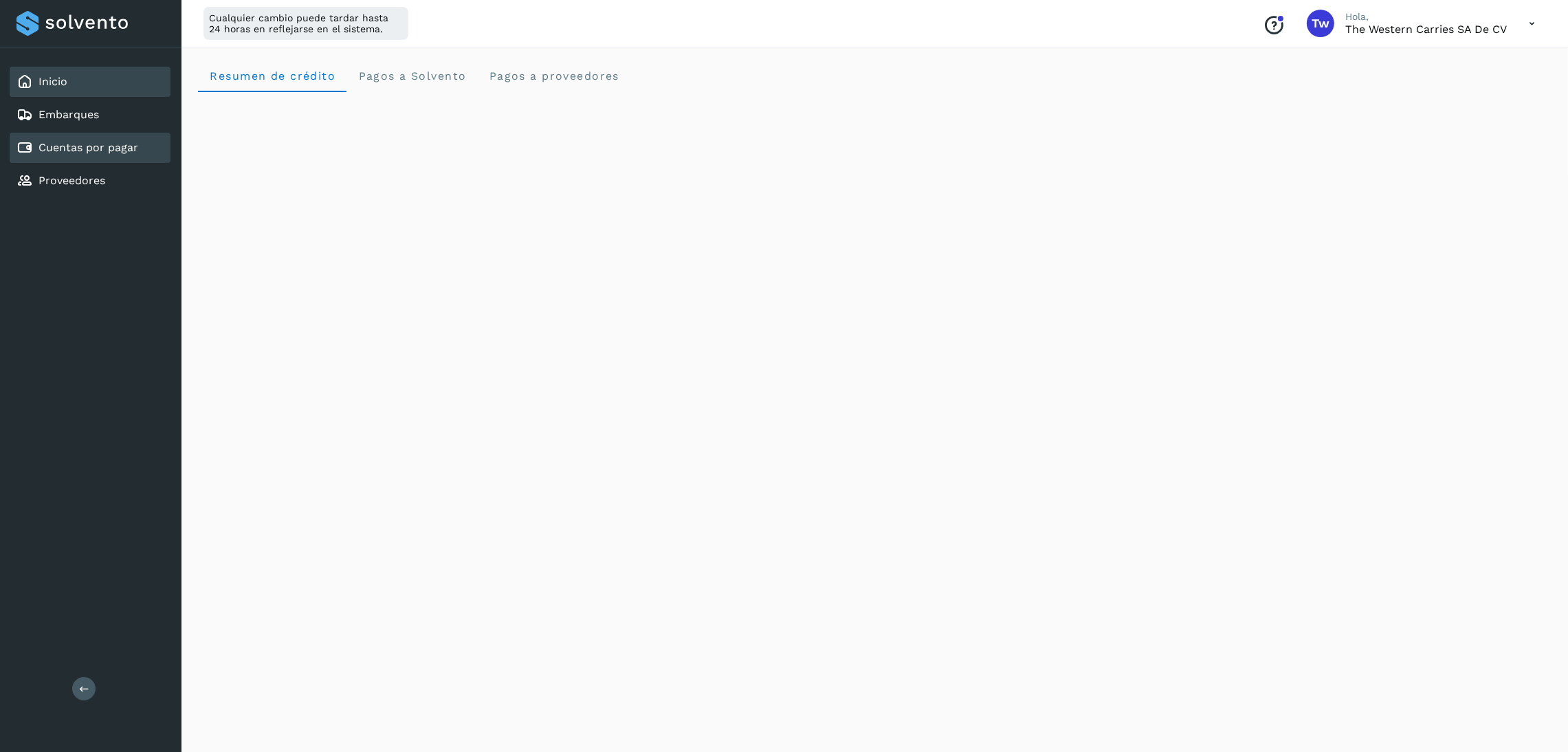
click at [136, 141] on link "Cuentas por pagar" at bounding box center [88, 147] width 100 height 13
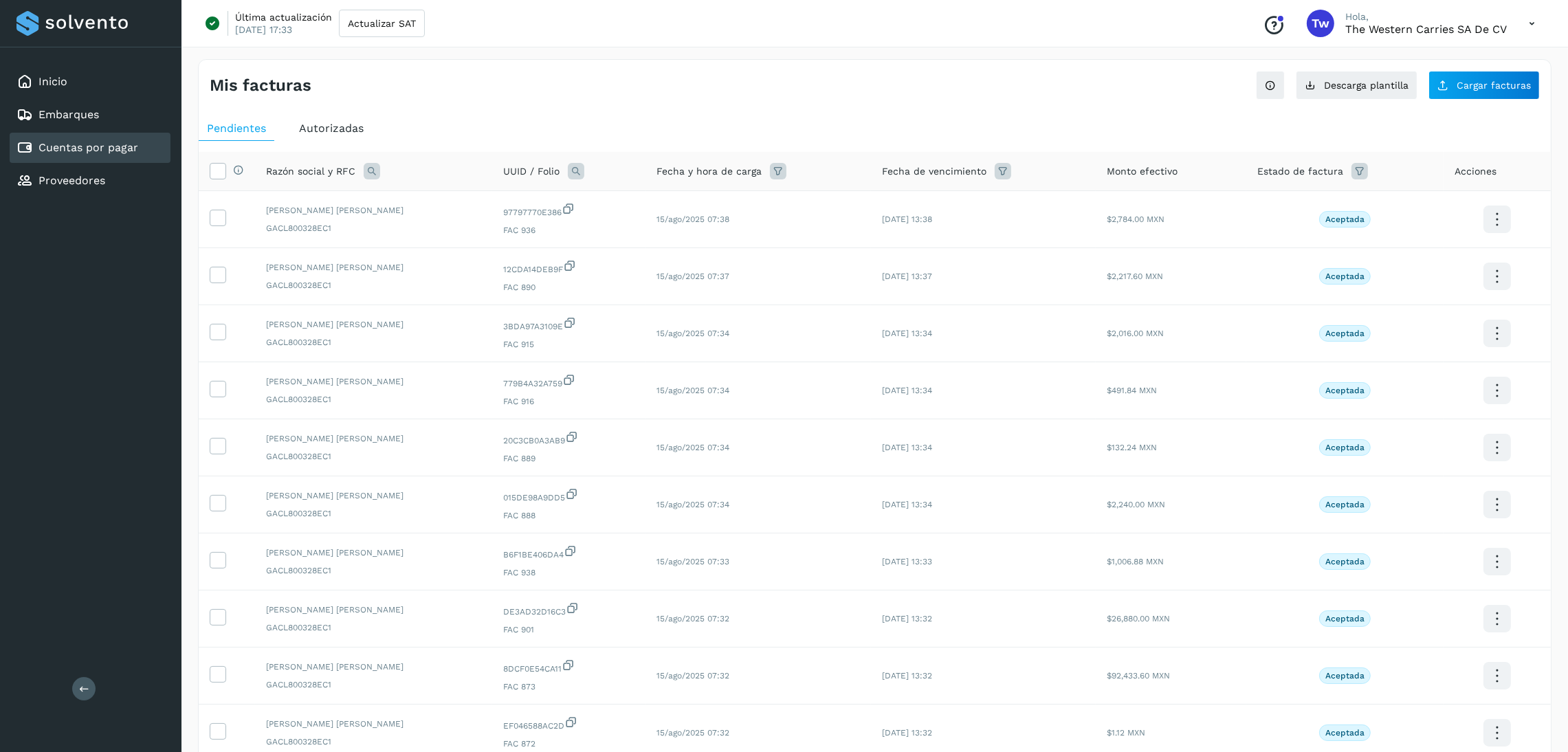
click at [1343, 173] on div "Estado de factura" at bounding box center [1344, 172] width 175 height 17
click at [1351, 172] on icon at bounding box center [1360, 172] width 17 height 17
click at [1494, 212] on input "text" at bounding box center [1432, 206] width 149 height 22
click at [1446, 339] on p "Pre Autorizado" at bounding box center [1427, 341] width 60 height 10
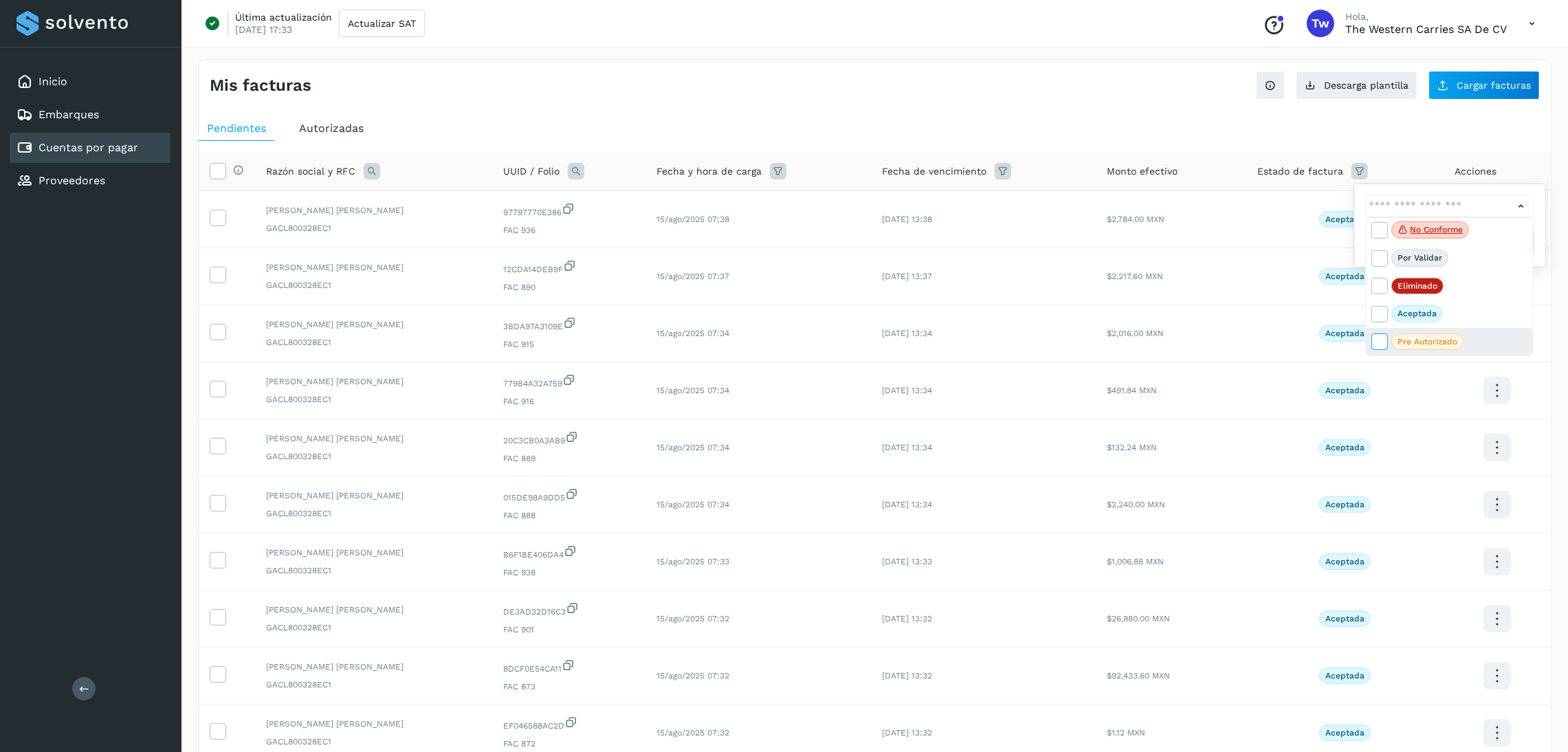
click at [1379, 340] on icon at bounding box center [1379, 341] width 14 height 14
type input "**********"
click at [1438, 140] on div at bounding box center [784, 376] width 1568 height 752
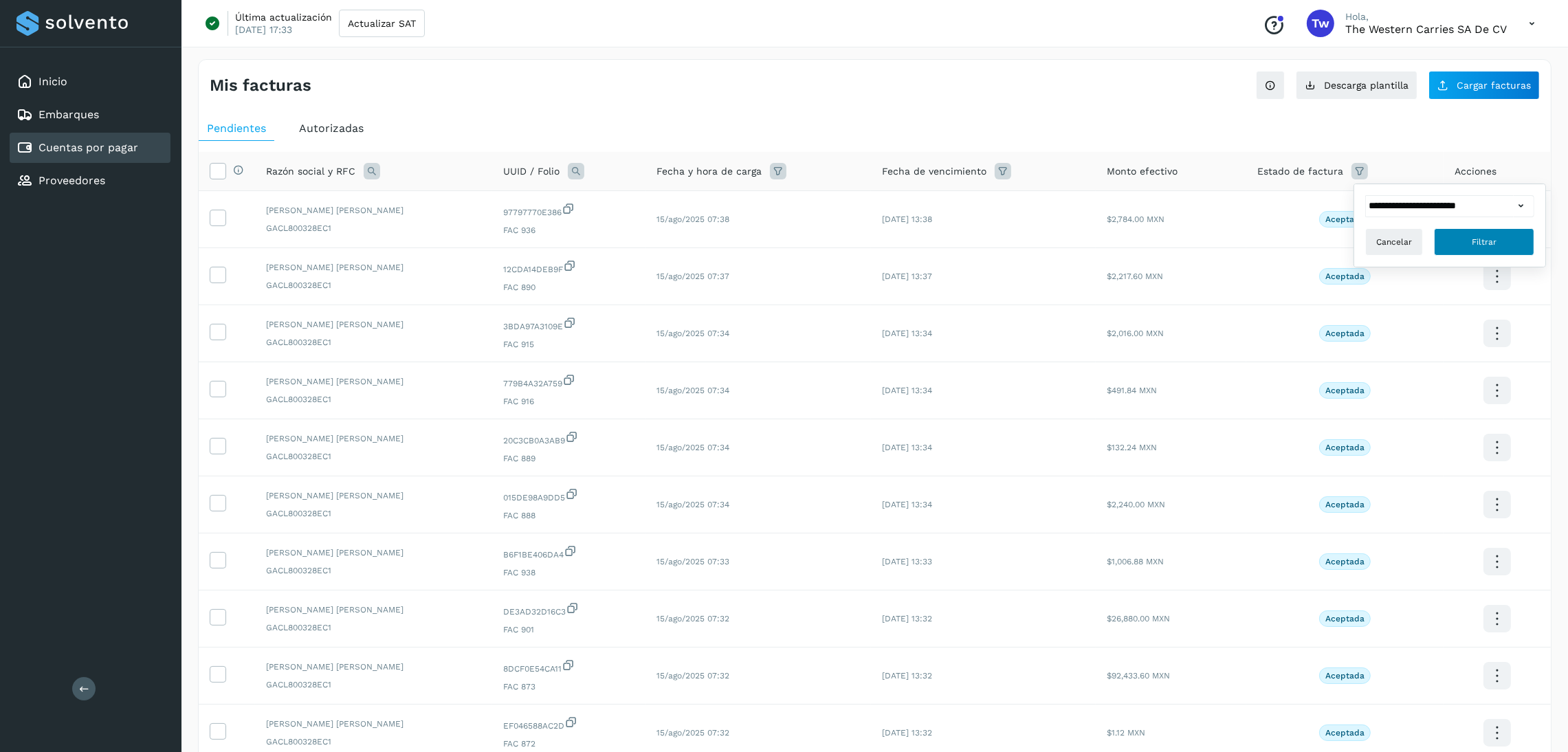
click at [1494, 251] on button "Filtrar" at bounding box center [1484, 242] width 100 height 28
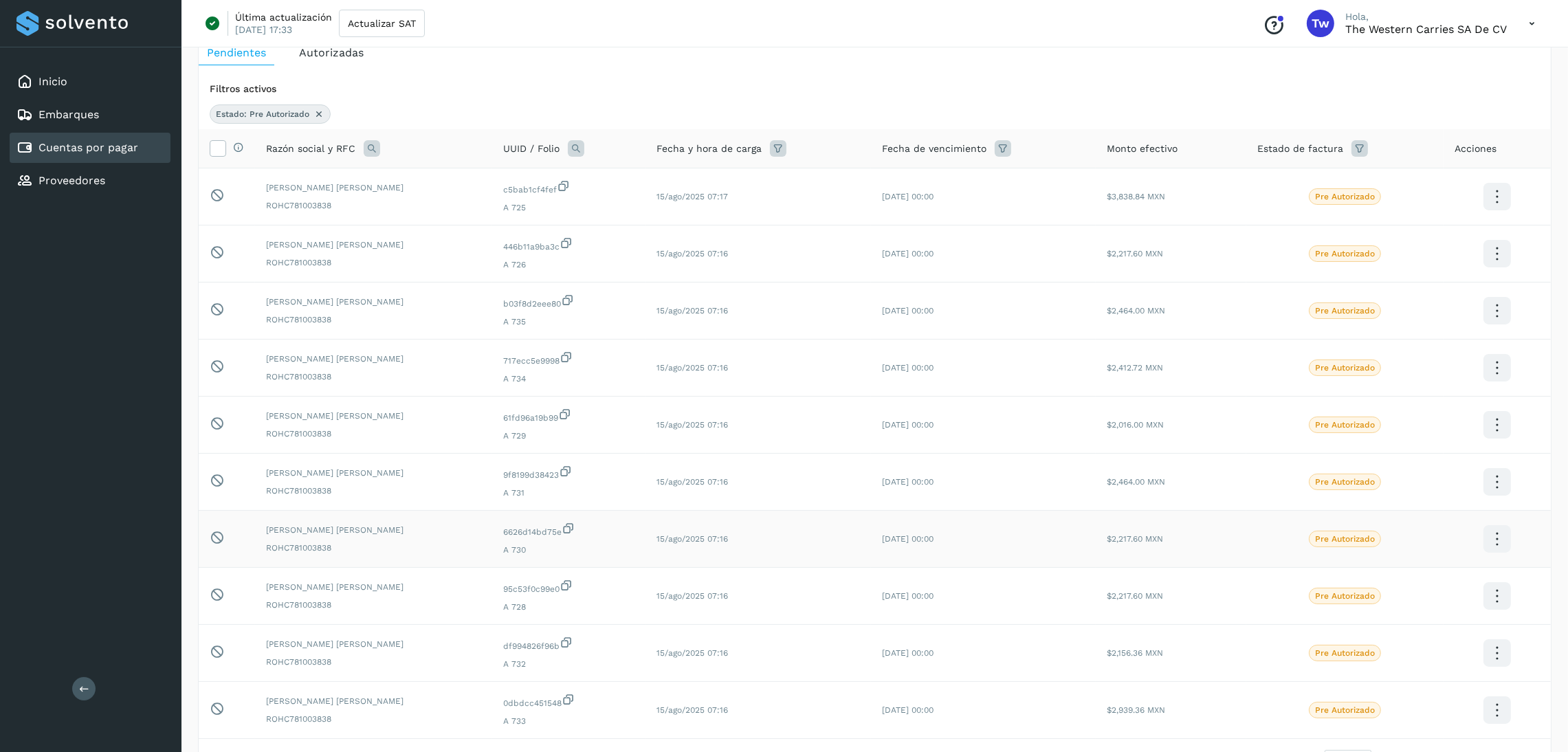
scroll to position [182, 0]
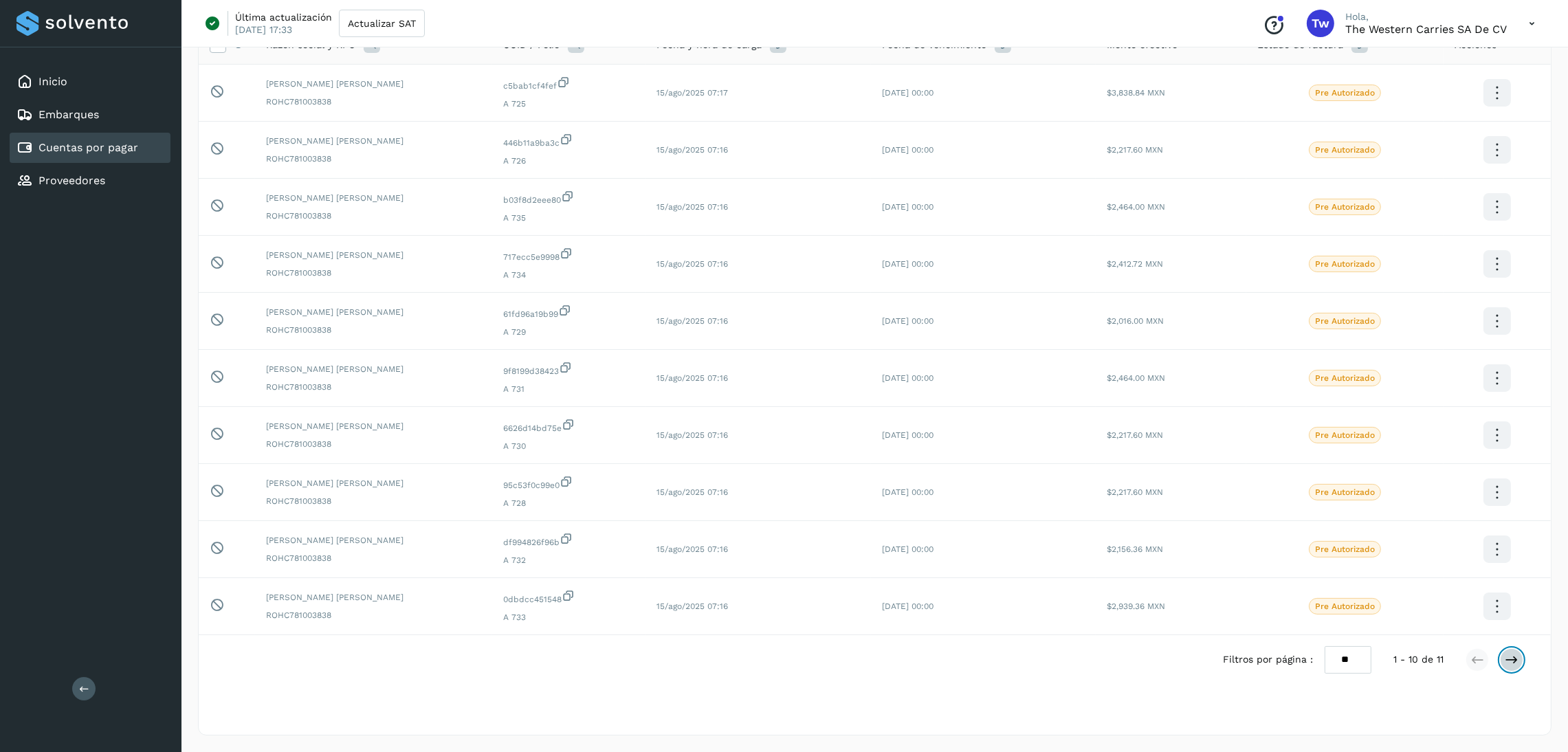
click at [1510, 662] on icon at bounding box center [1511, 660] width 14 height 14
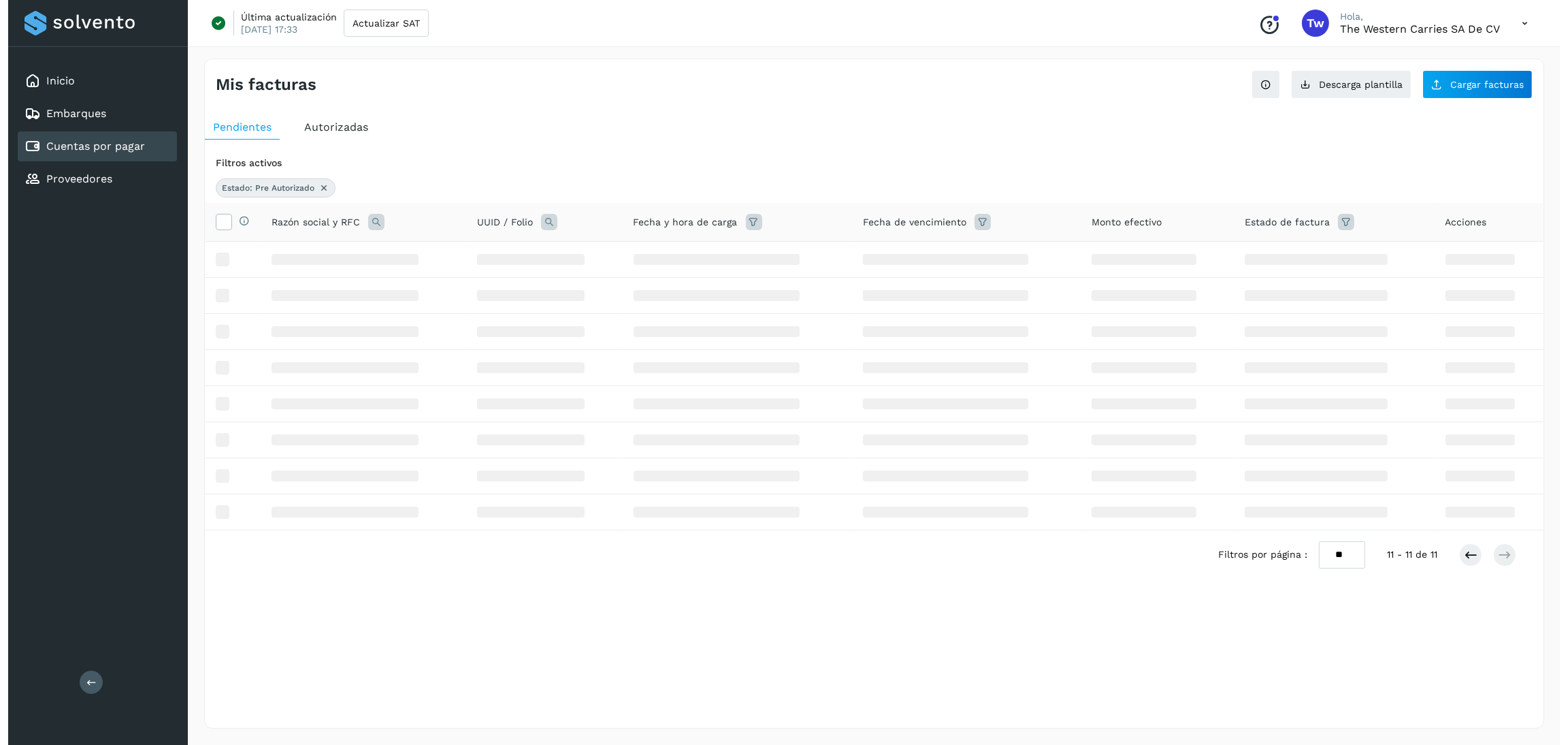
scroll to position [0, 0]
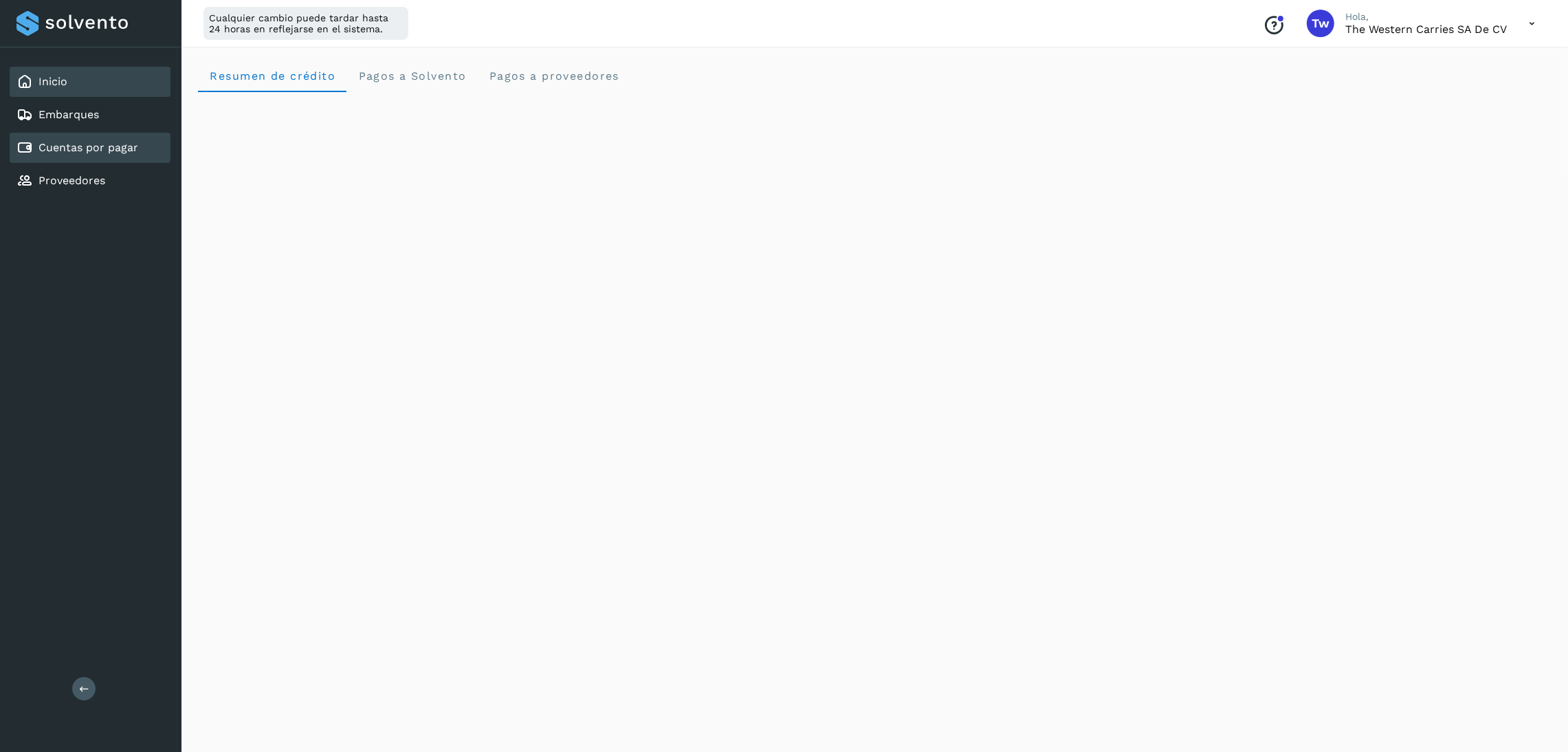
click at [136, 133] on div "Cuentas por pagar" at bounding box center [90, 147] width 161 height 30
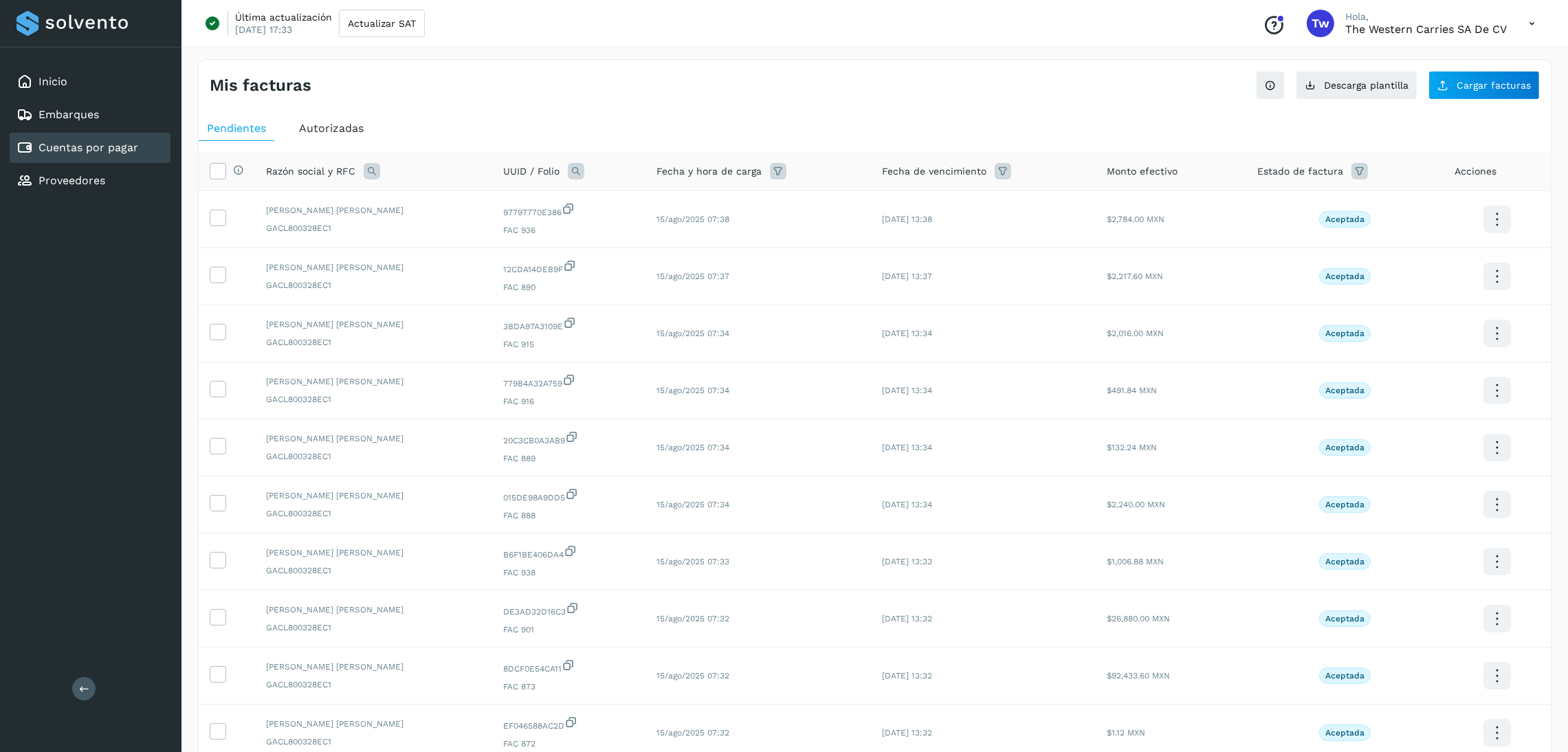
click at [1360, 170] on icon at bounding box center [1360, 172] width 17 height 17
click at [1483, 215] on input "text" at bounding box center [1432, 206] width 149 height 22
click at [351, 153] on div at bounding box center [784, 376] width 1568 height 752
click at [339, 120] on div at bounding box center [784, 376] width 1568 height 752
click at [330, 127] on div at bounding box center [784, 376] width 1568 height 752
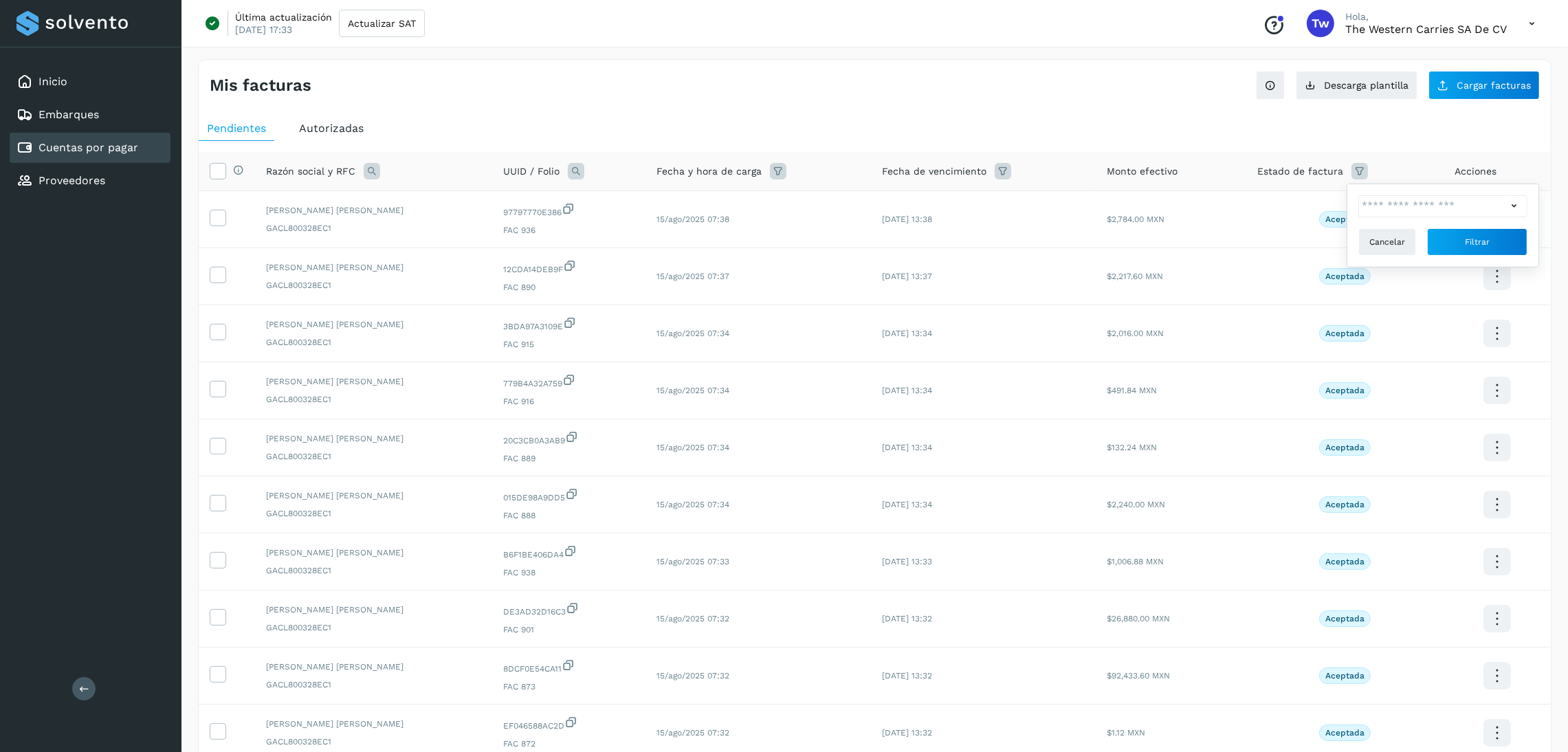
click at [347, 133] on span "Autorizadas" at bounding box center [331, 128] width 64 height 13
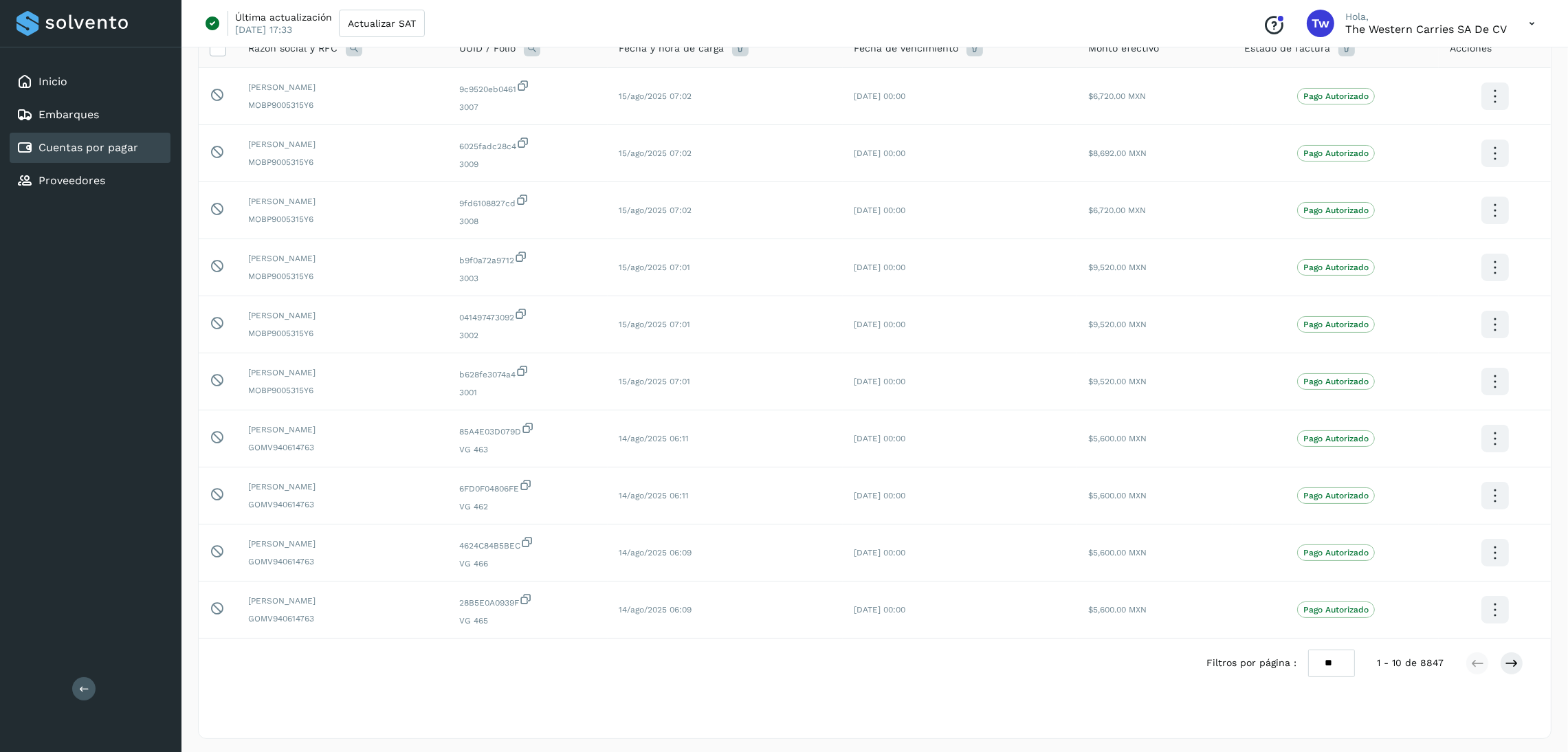
scroll to position [129, 0]
click at [1520, 663] on button at bounding box center [1511, 660] width 23 height 23
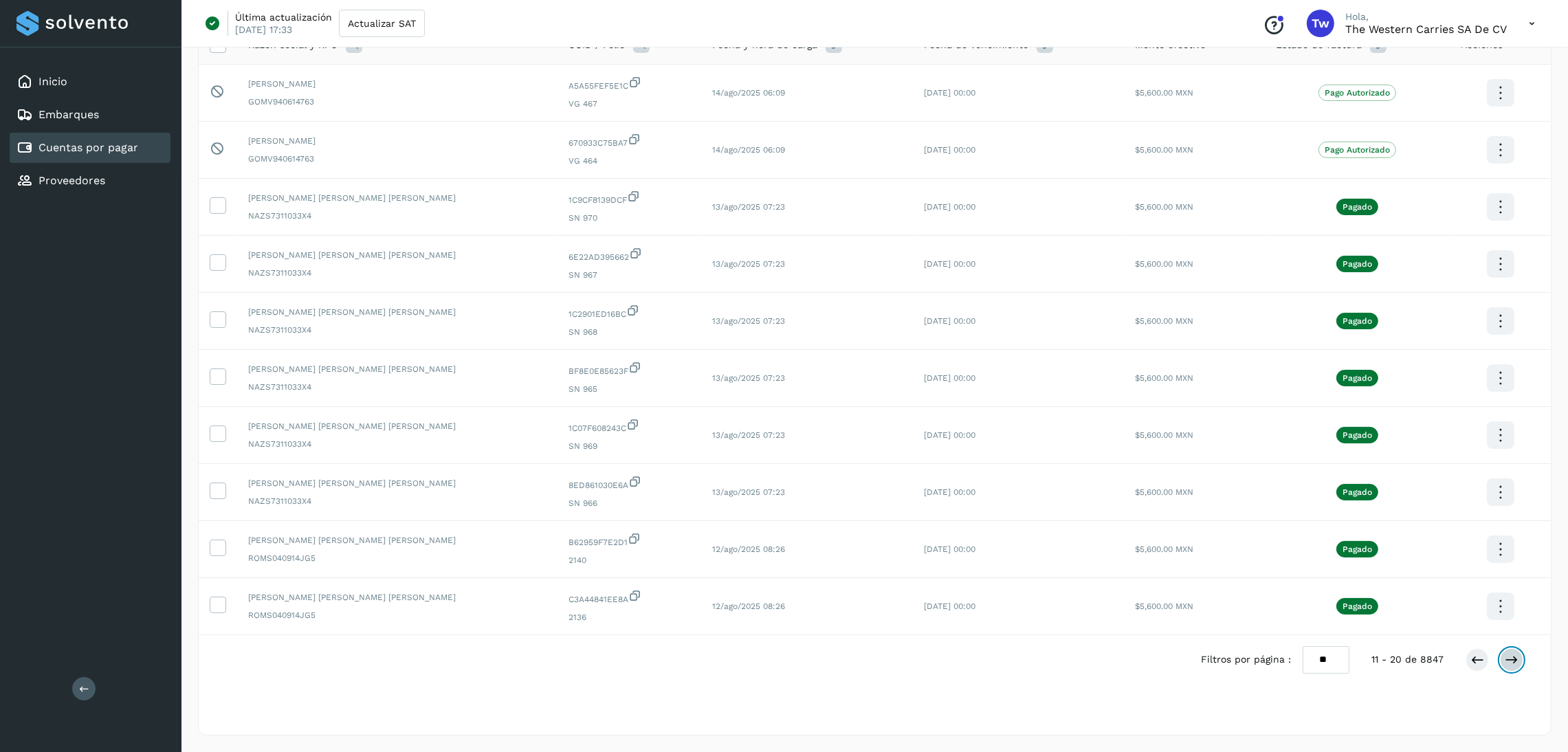
click at [1520, 663] on button at bounding box center [1511, 660] width 23 height 23
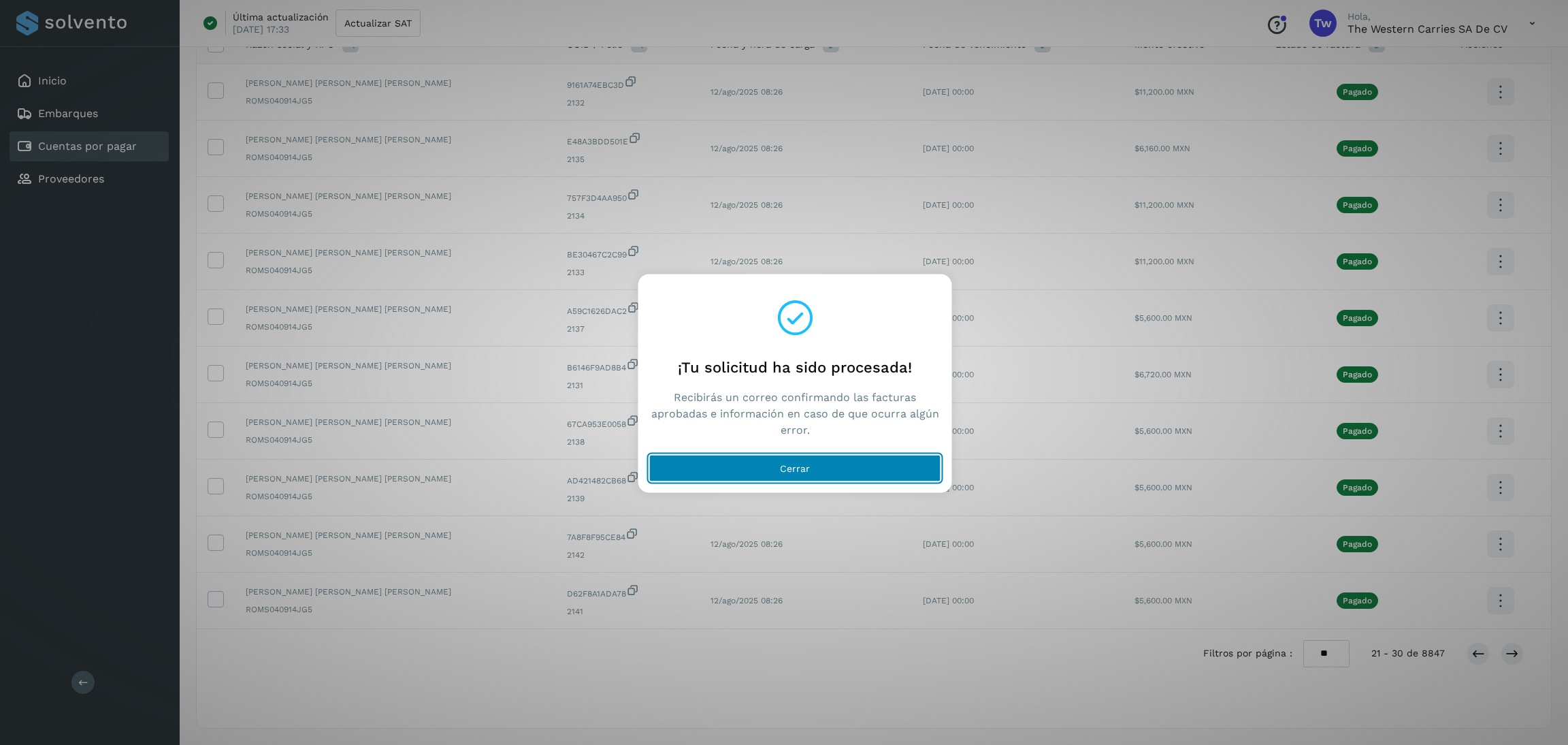
click at [842, 462] on button "Cerrar" at bounding box center [795, 469] width 292 height 27
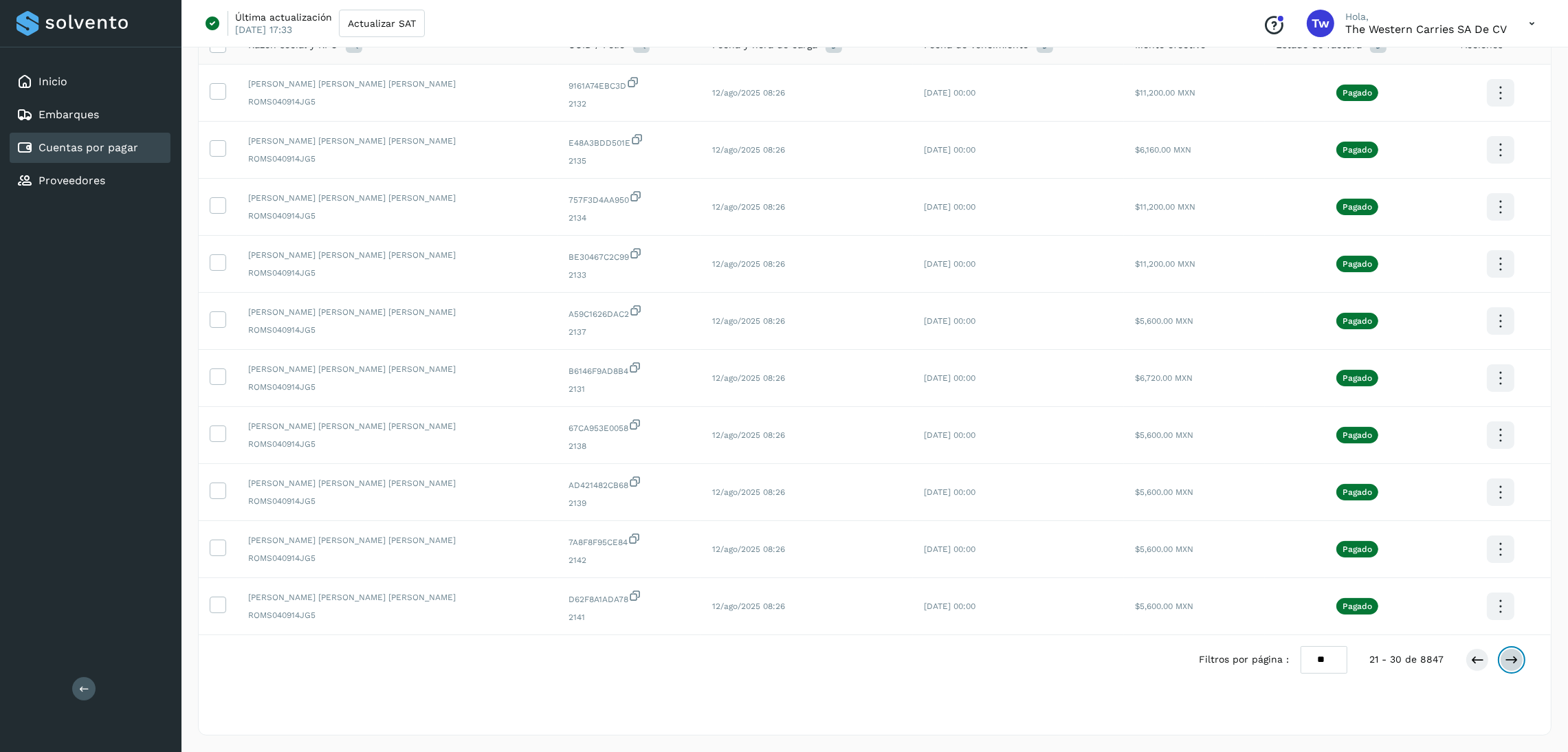
click at [1506, 656] on icon at bounding box center [1511, 660] width 14 height 14
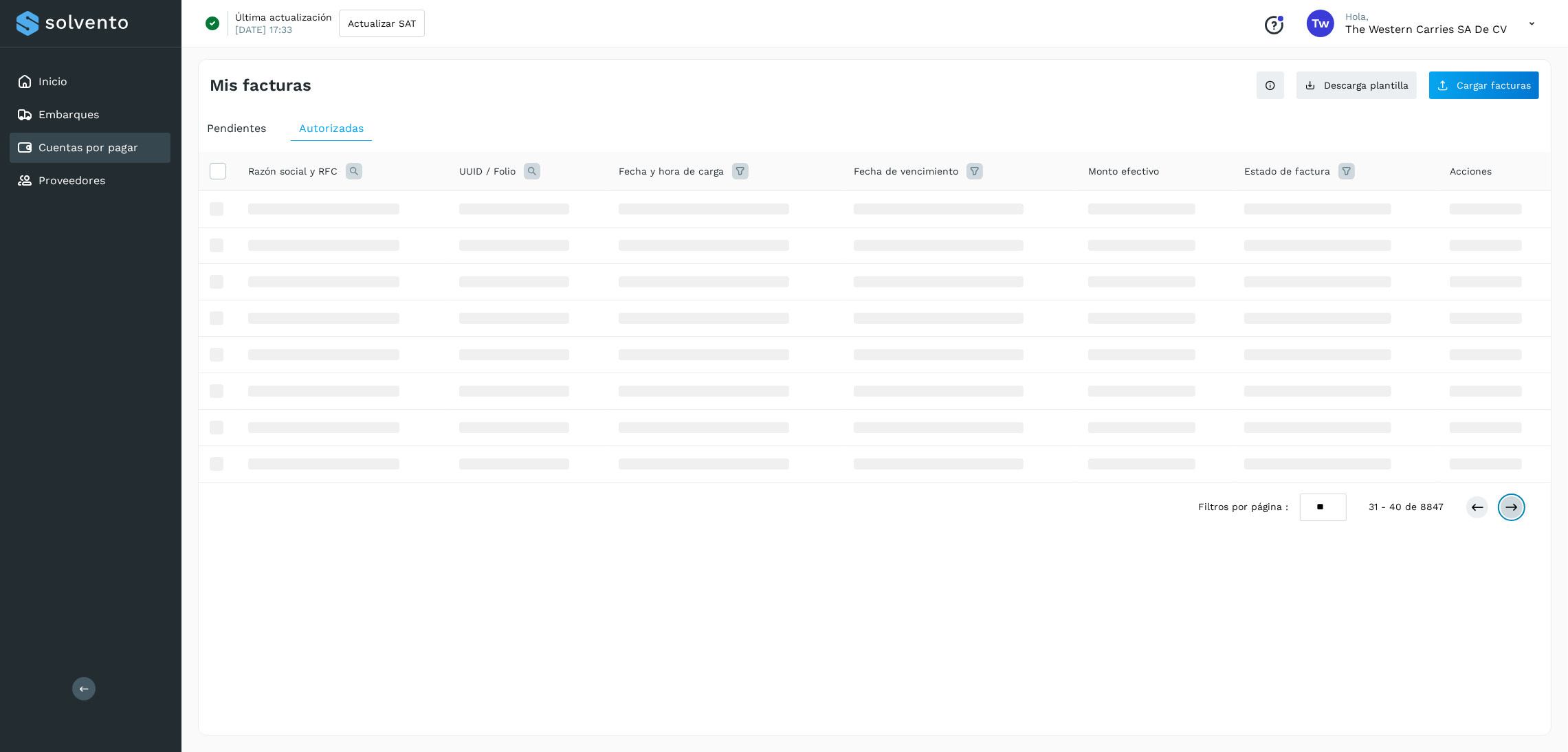
scroll to position [0, 0]
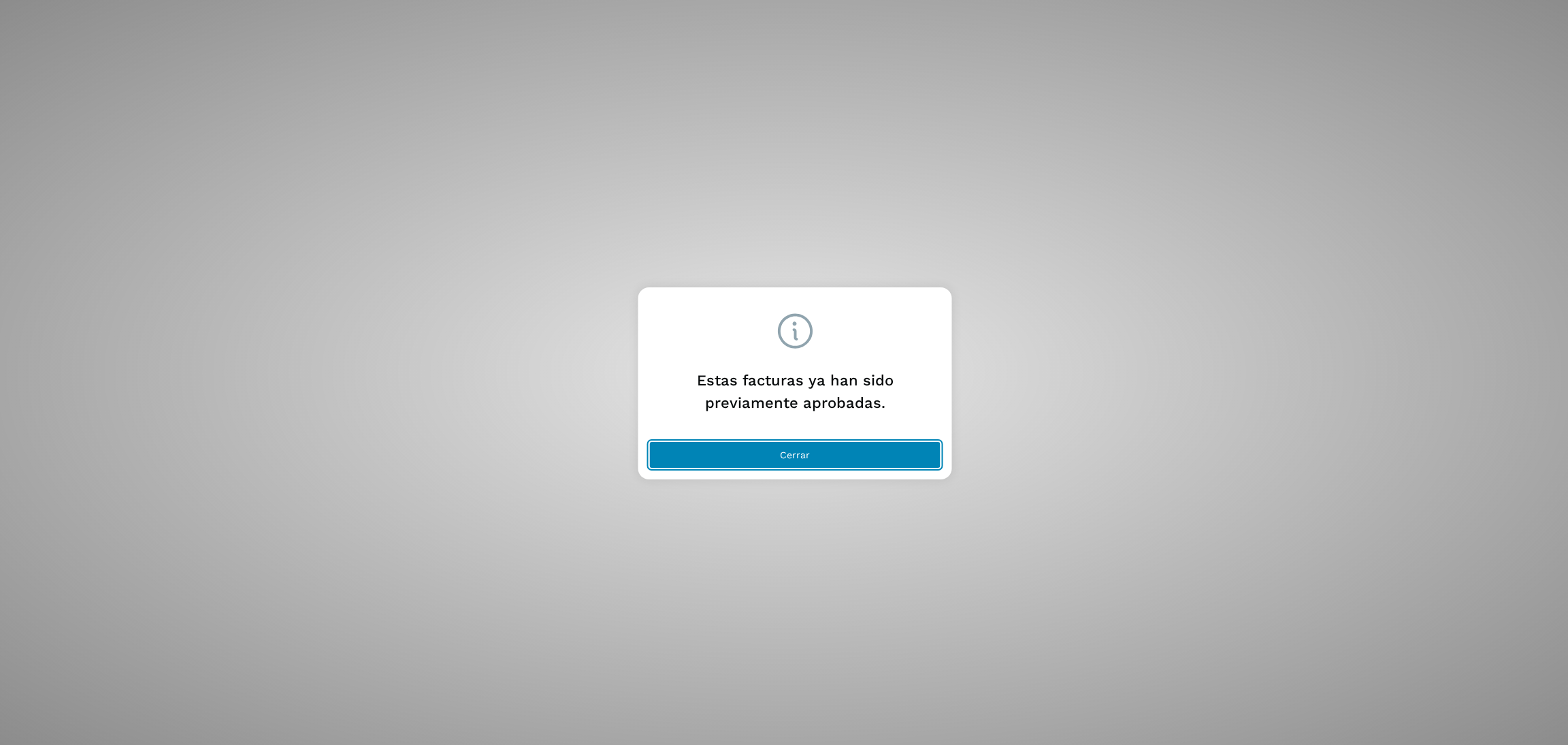
click at [830, 452] on button "Cerrar" at bounding box center [795, 455] width 292 height 27
click at [807, 461] on button "Cerrar" at bounding box center [795, 455] width 292 height 27
